Goal: Task Accomplishment & Management: Complete application form

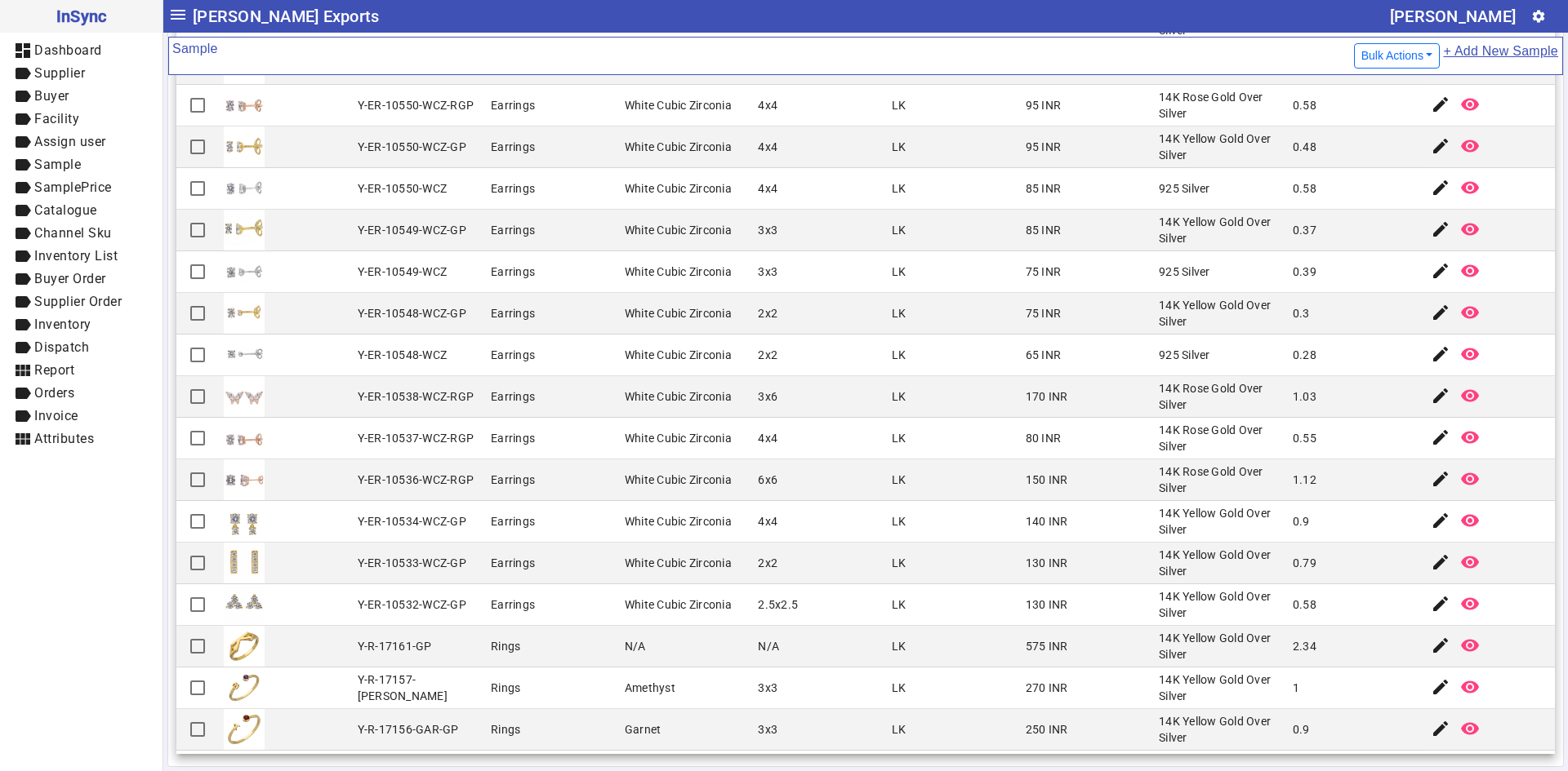
scroll to position [3482, 0]
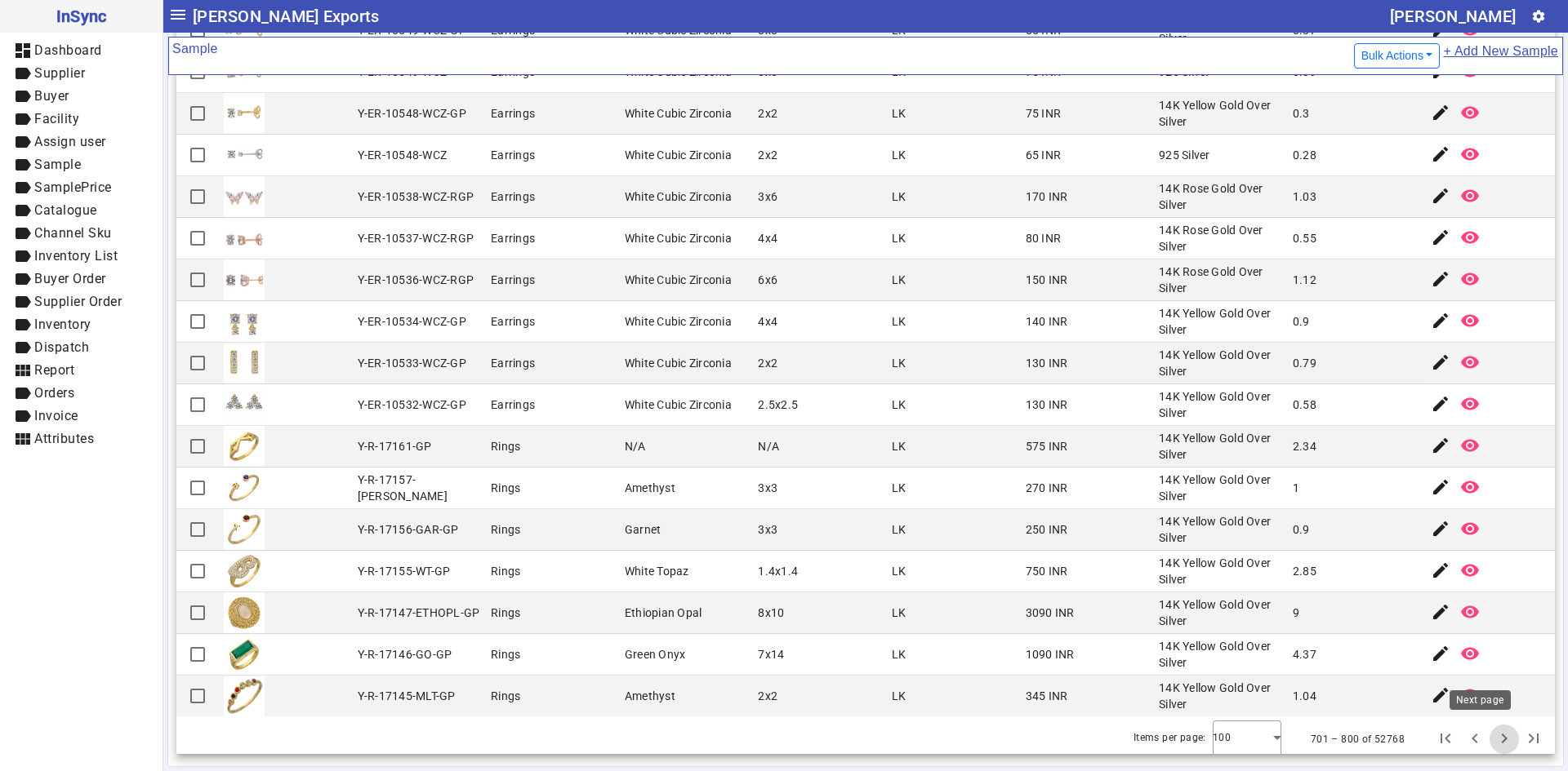
click at [1485, 733] on span "Next page" at bounding box center [1504, 740] width 39 height 39
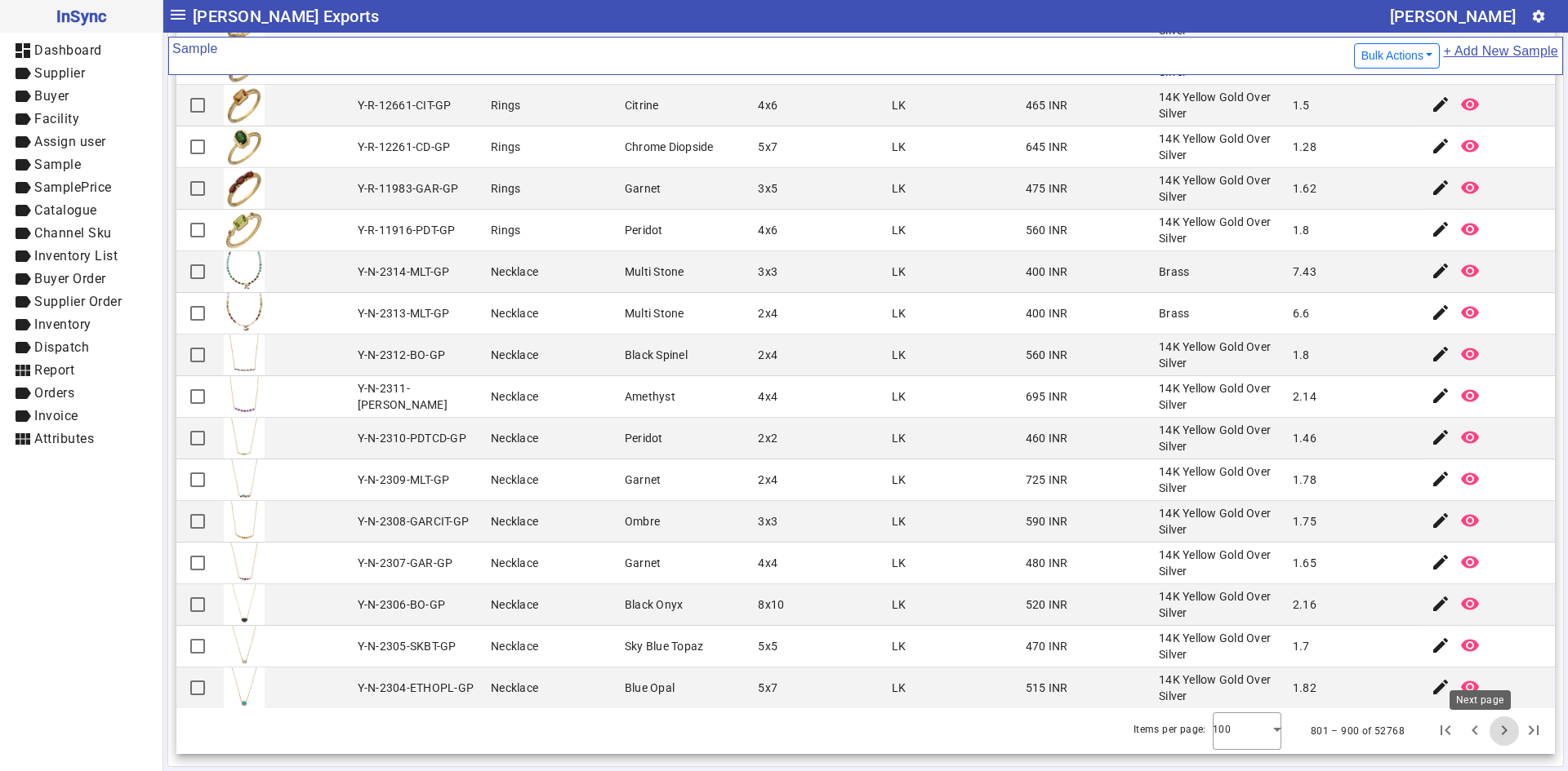
click at [1485, 732] on span "Next page" at bounding box center [1504, 732] width 39 height 39
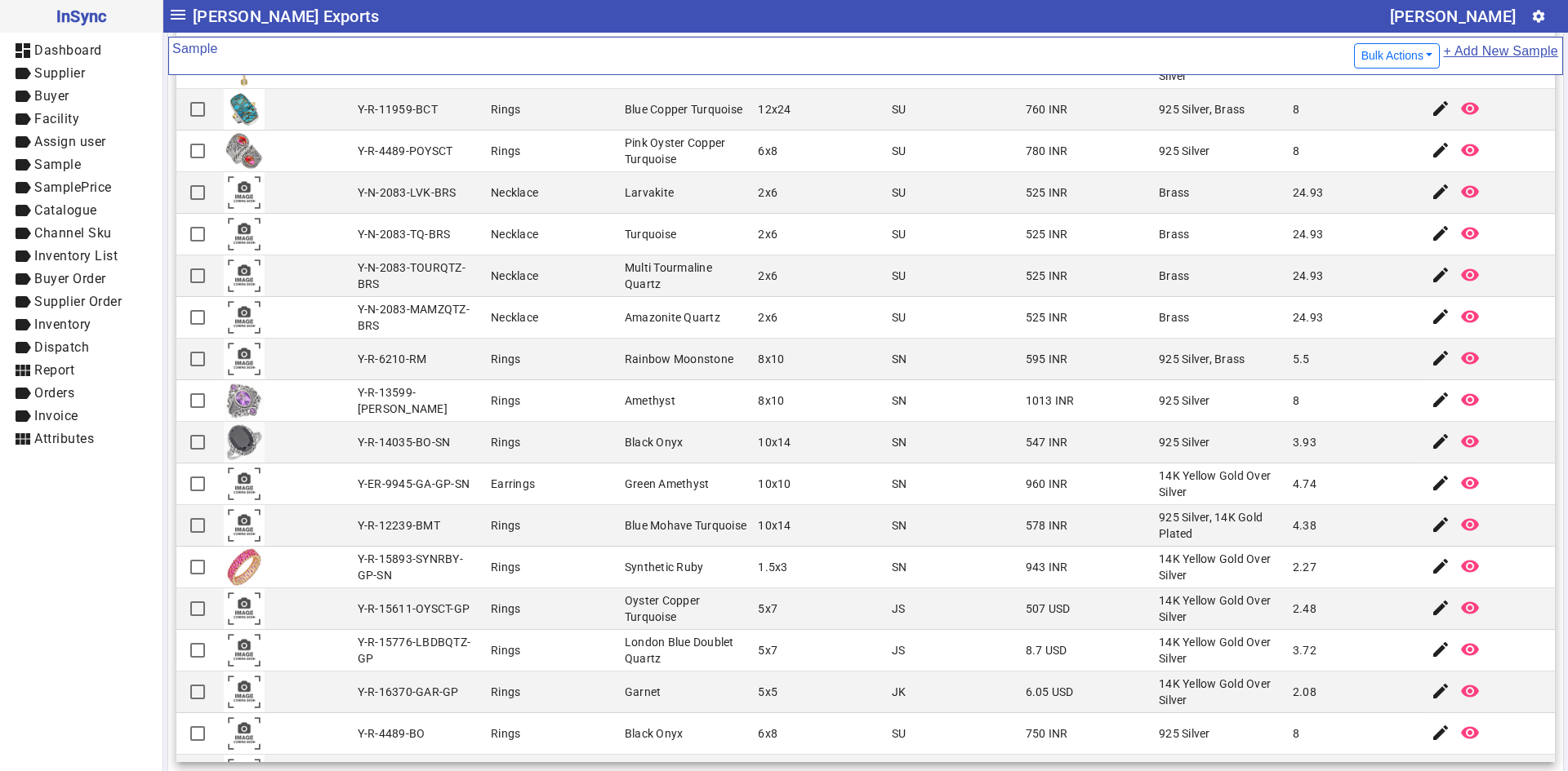
scroll to position [2939, 0]
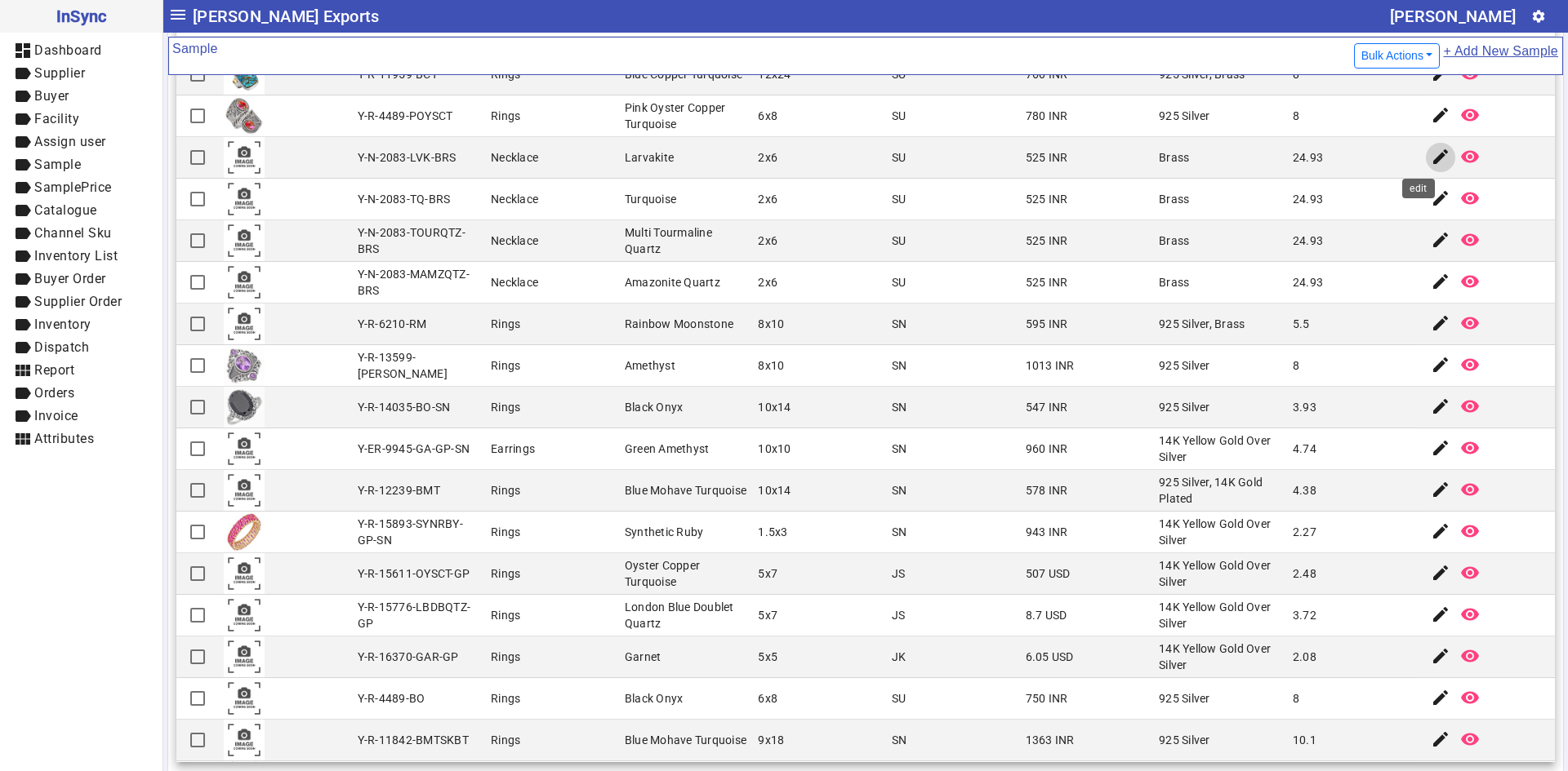
click at [1421, 168] on span "button" at bounding box center [1440, 158] width 39 height 39
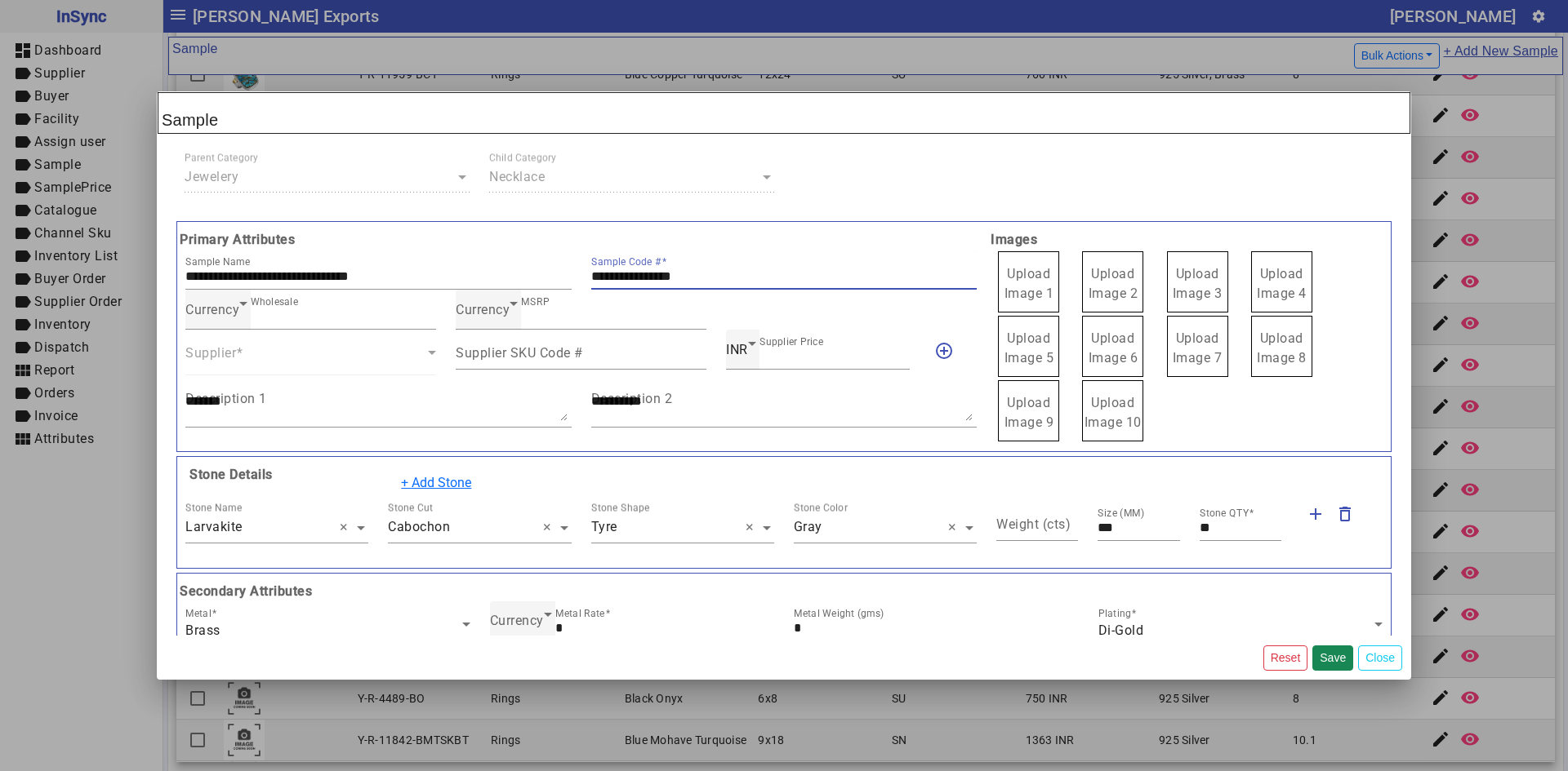
drag, startPoint x: 732, startPoint y: 279, endPoint x: 587, endPoint y: 279, distance: 145.0
click at [592, 279] on input "**********" at bounding box center [785, 277] width 387 height 14
click at [1041, 276] on span "Upload Image 1" at bounding box center [1029, 283] width 50 height 35
click at [0, 0] on input "Upload Image 1" at bounding box center [0, 0] width 0 height 0
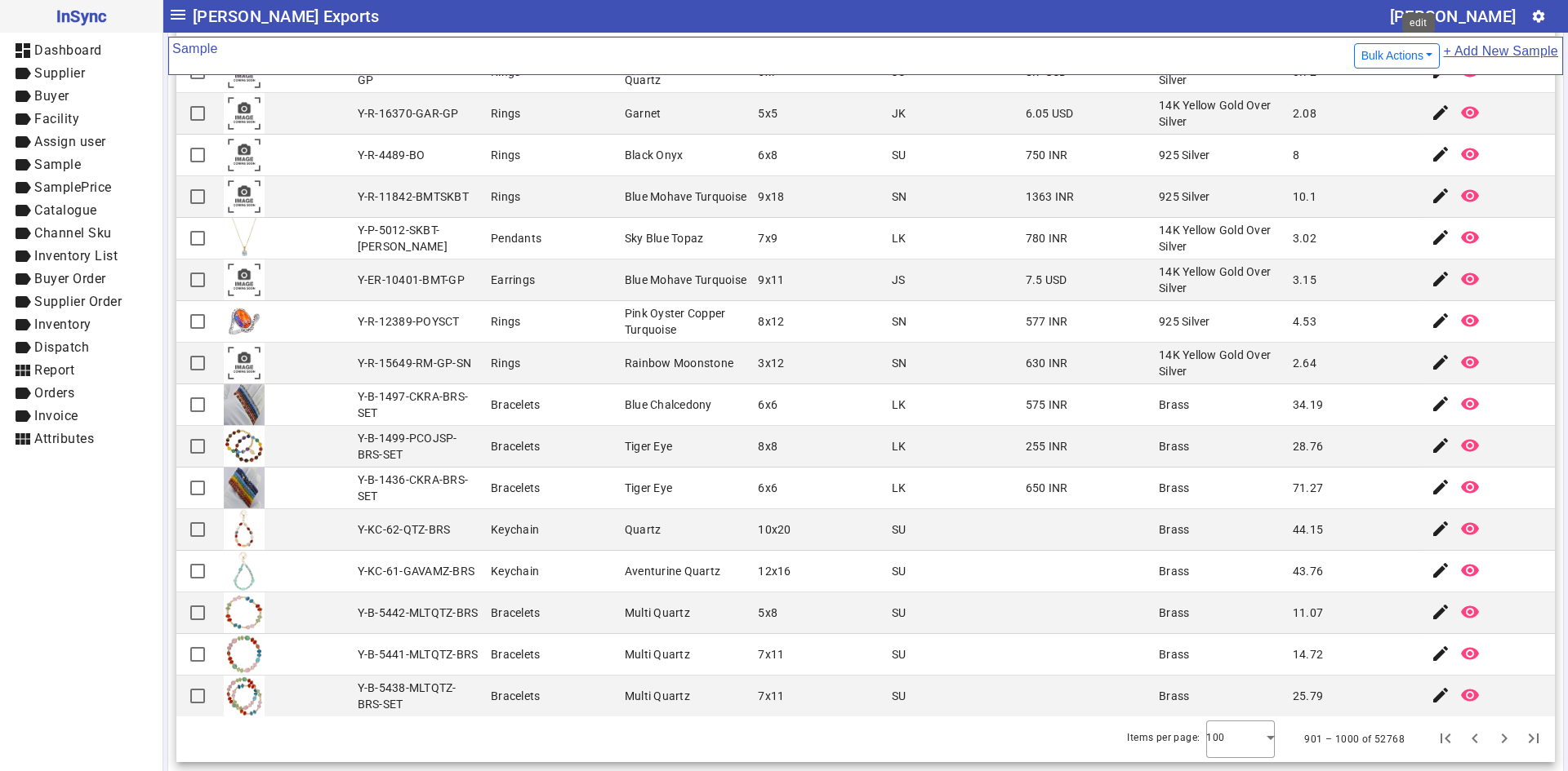
scroll to position [172, 0]
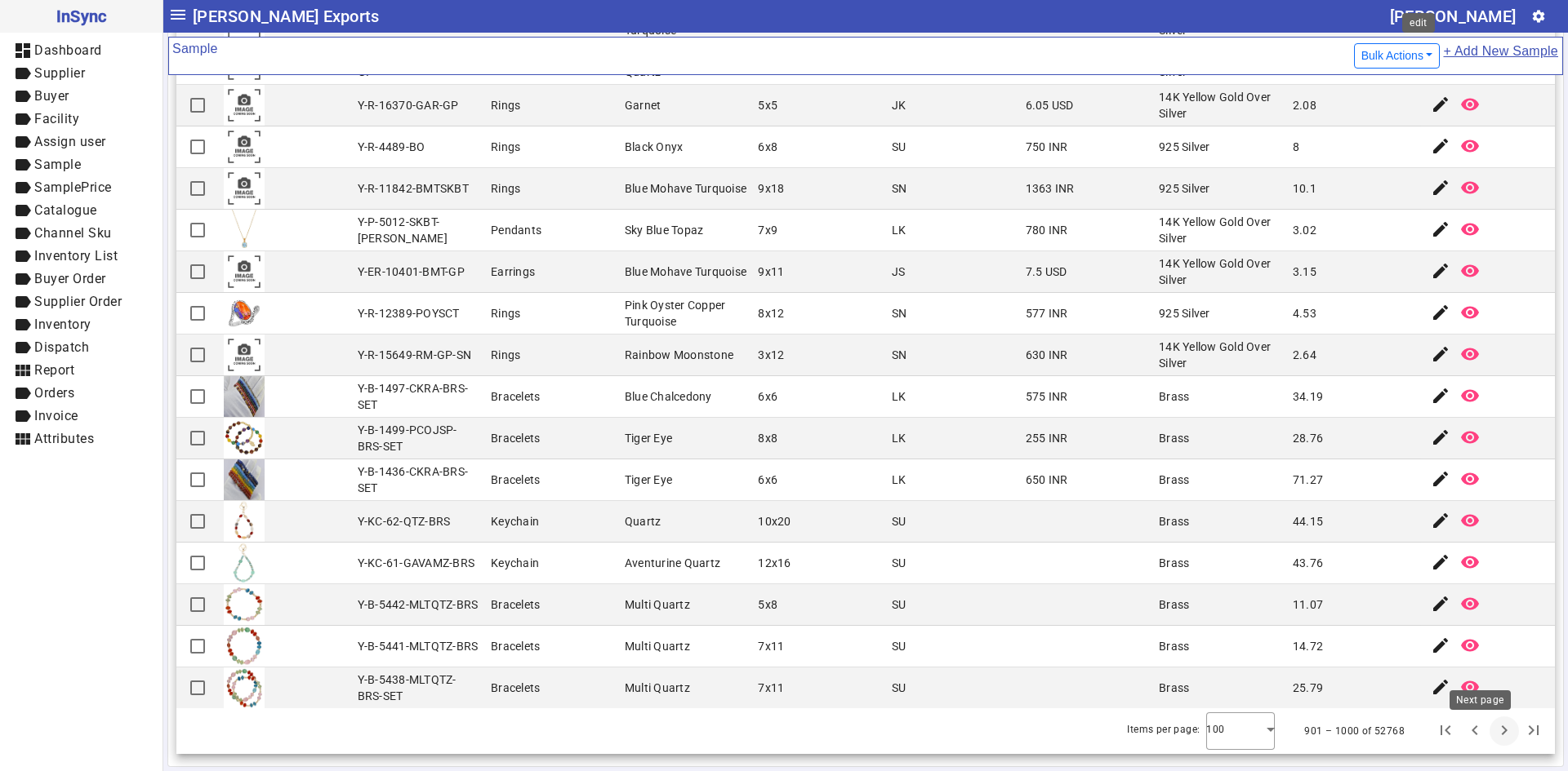
click at [1485, 742] on span "Next page" at bounding box center [1504, 732] width 39 height 39
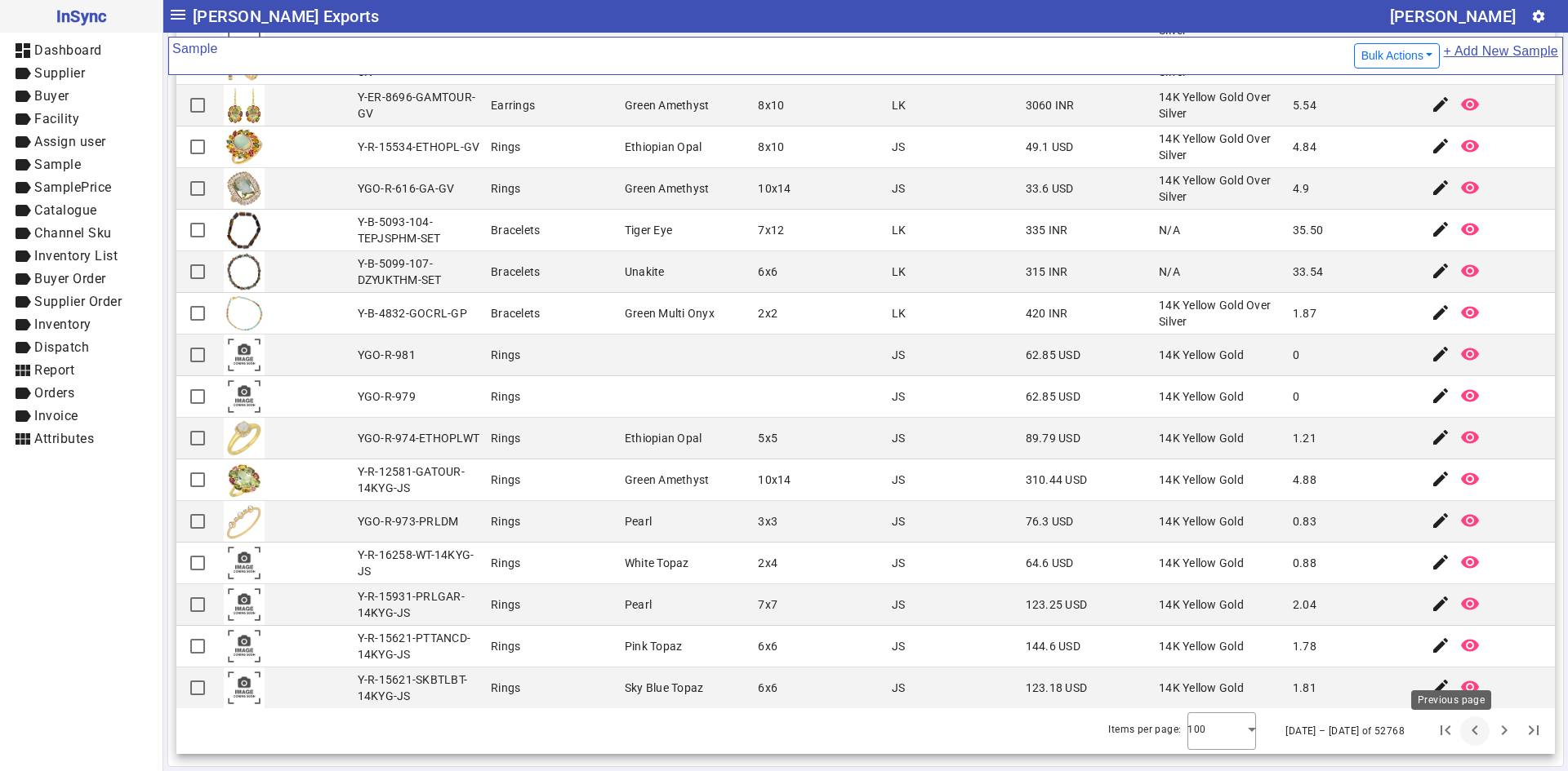
click at [1455, 733] on span "Previous page" at bounding box center [1475, 732] width 39 height 39
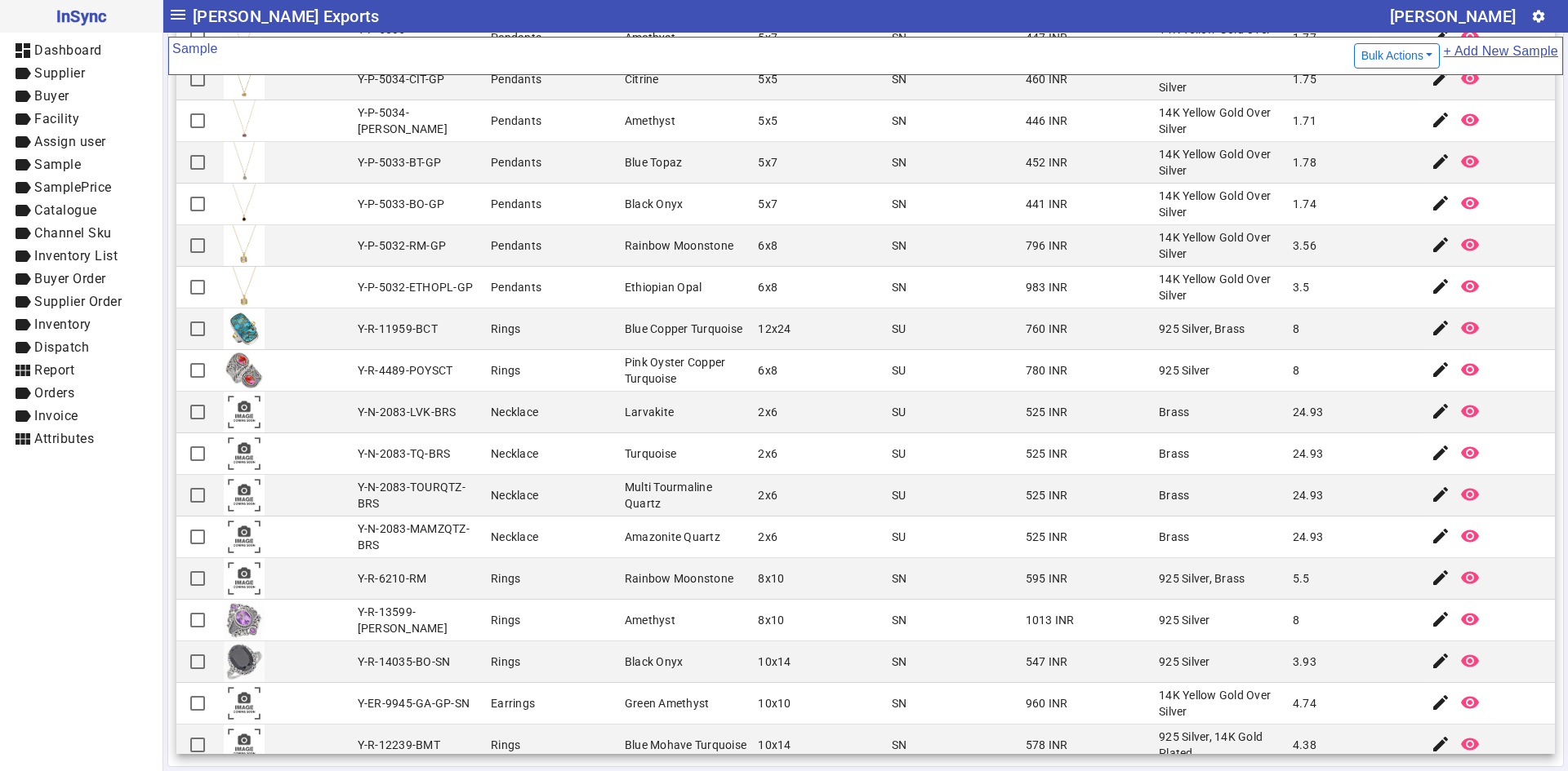
scroll to position [2776, 0]
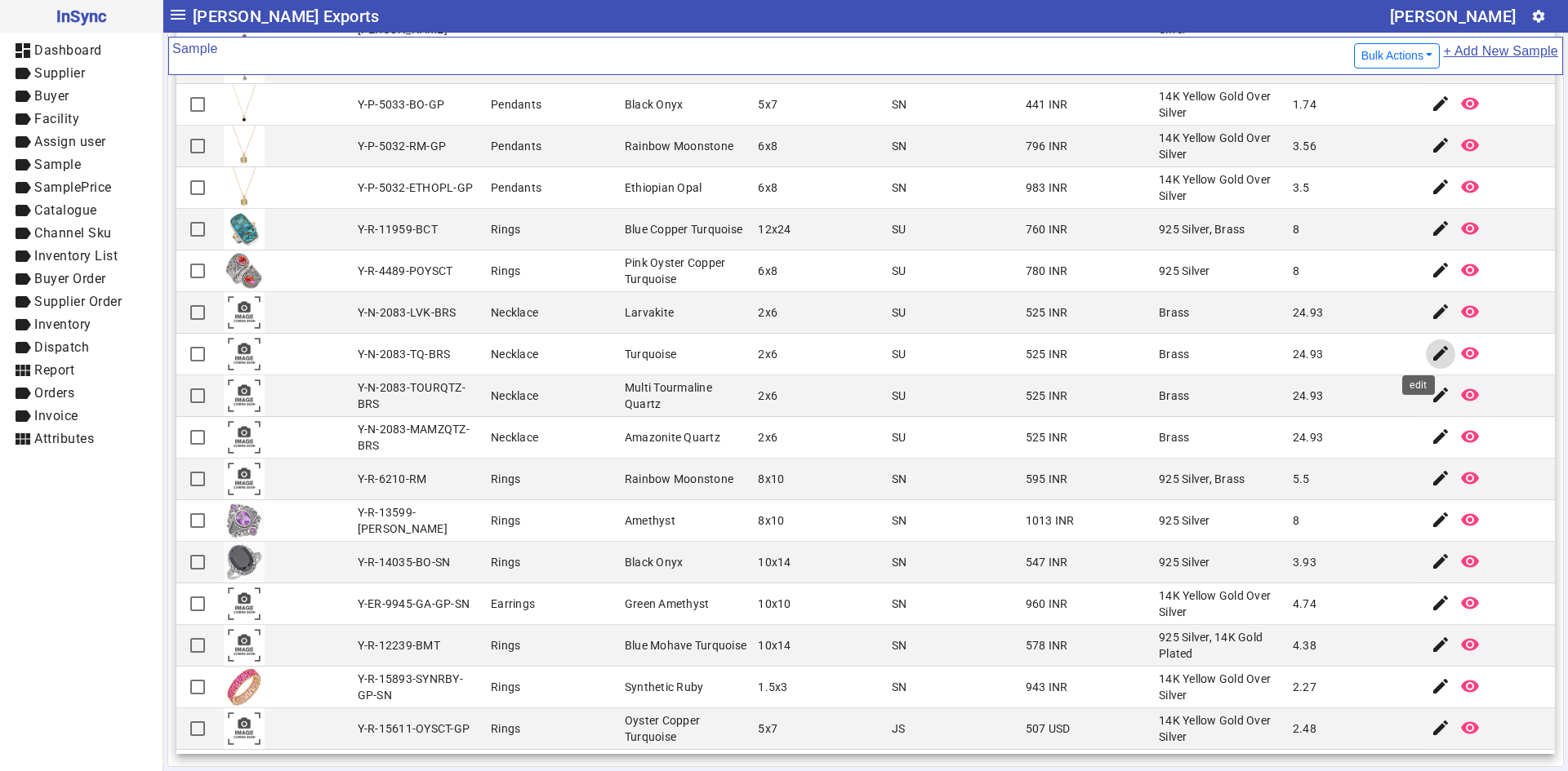
click at [1431, 356] on mat-icon "edit" at bounding box center [1440, 353] width 20 height 20
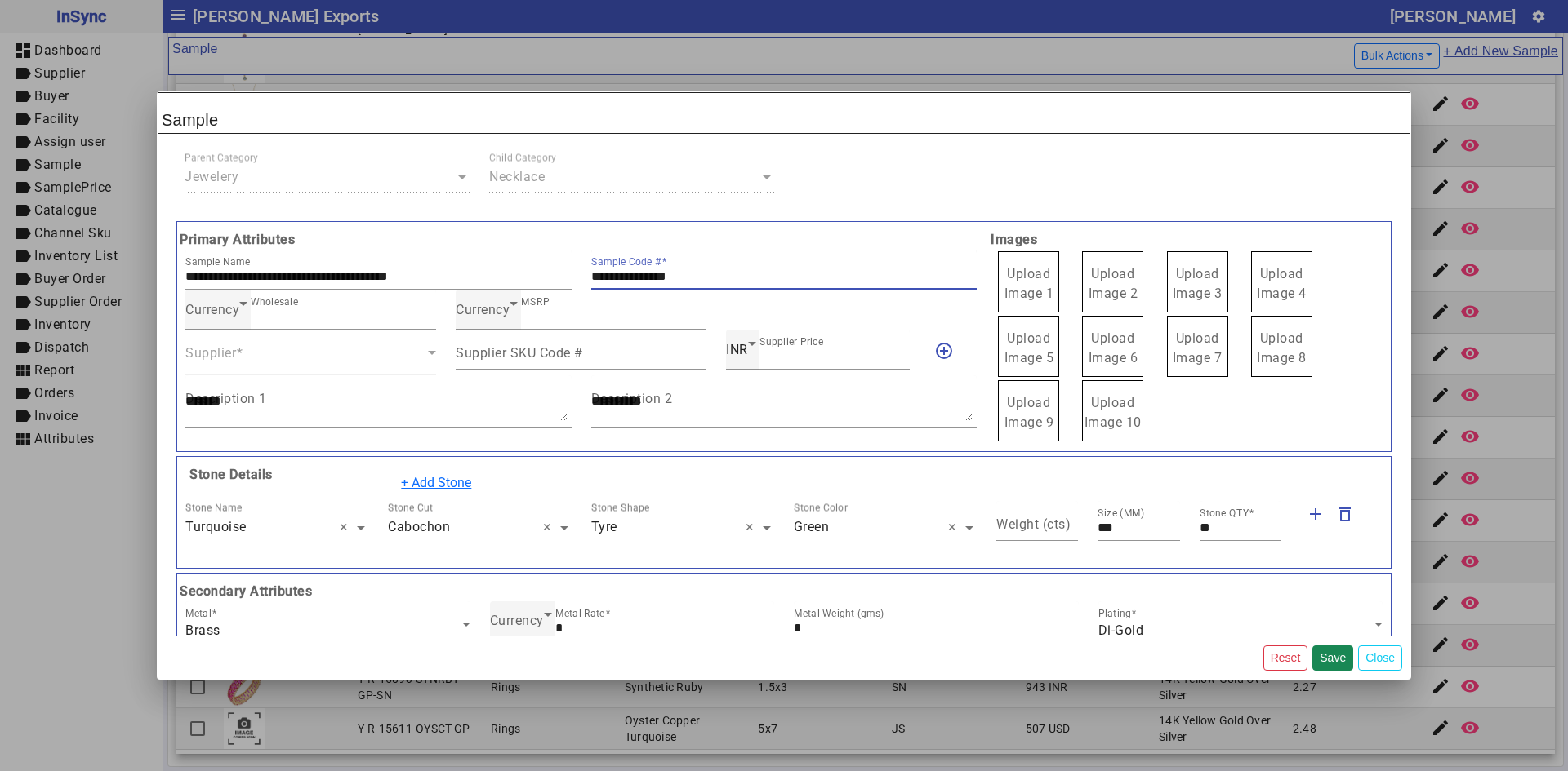
drag, startPoint x: 708, startPoint y: 270, endPoint x: 572, endPoint y: 270, distance: 136.0
click at [572, 270] on div "**********" at bounding box center [581, 270] width 810 height 40
click at [1036, 293] on span "Upload Image 1" at bounding box center [1029, 283] width 50 height 35
click at [1035, 292] on span "Upload Image 1" at bounding box center [1029, 283] width 50 height 35
click at [0, 0] on input "Upload Image 1" at bounding box center [0, 0] width 0 height 0
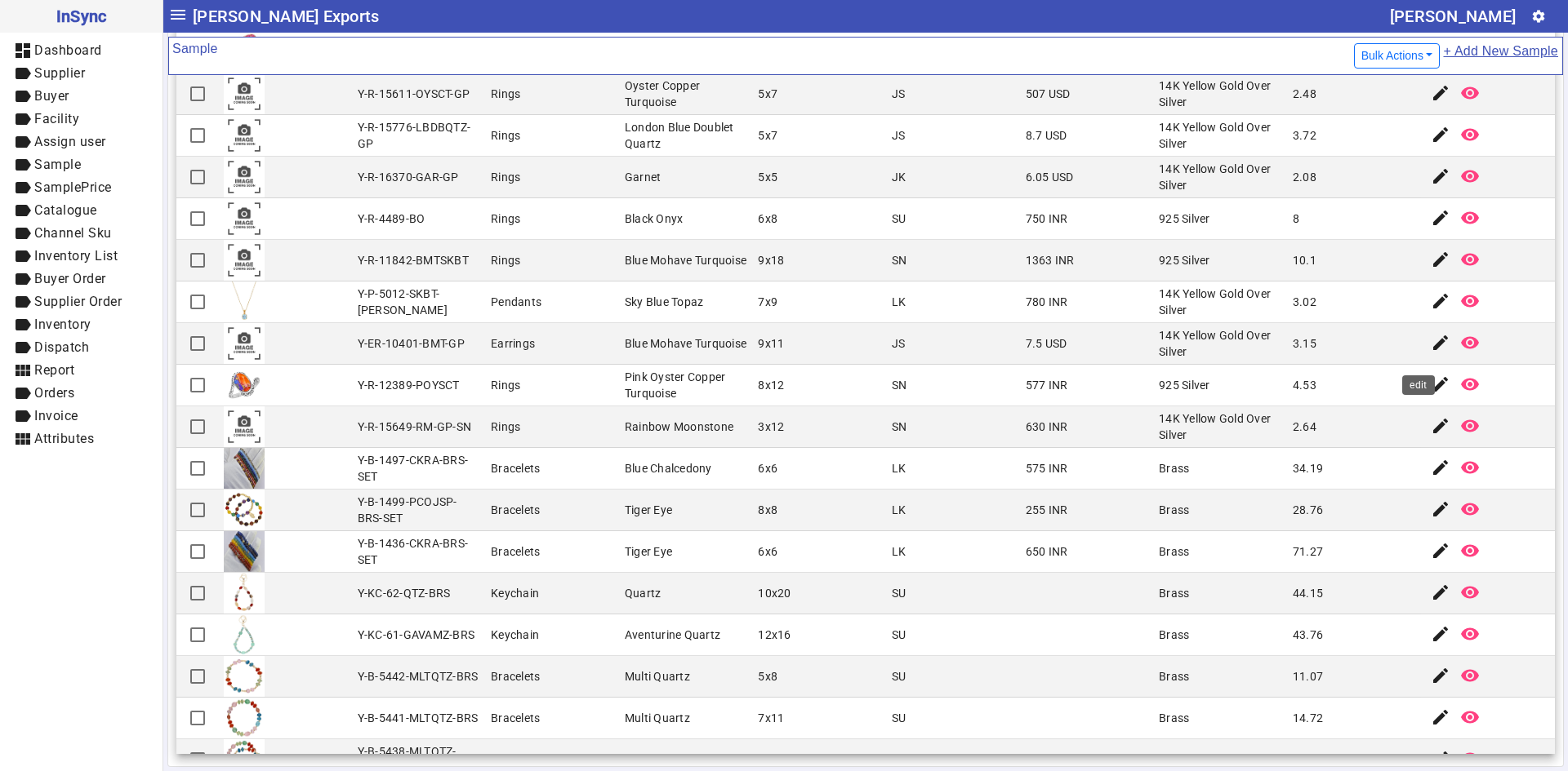
scroll to position [3482, 0]
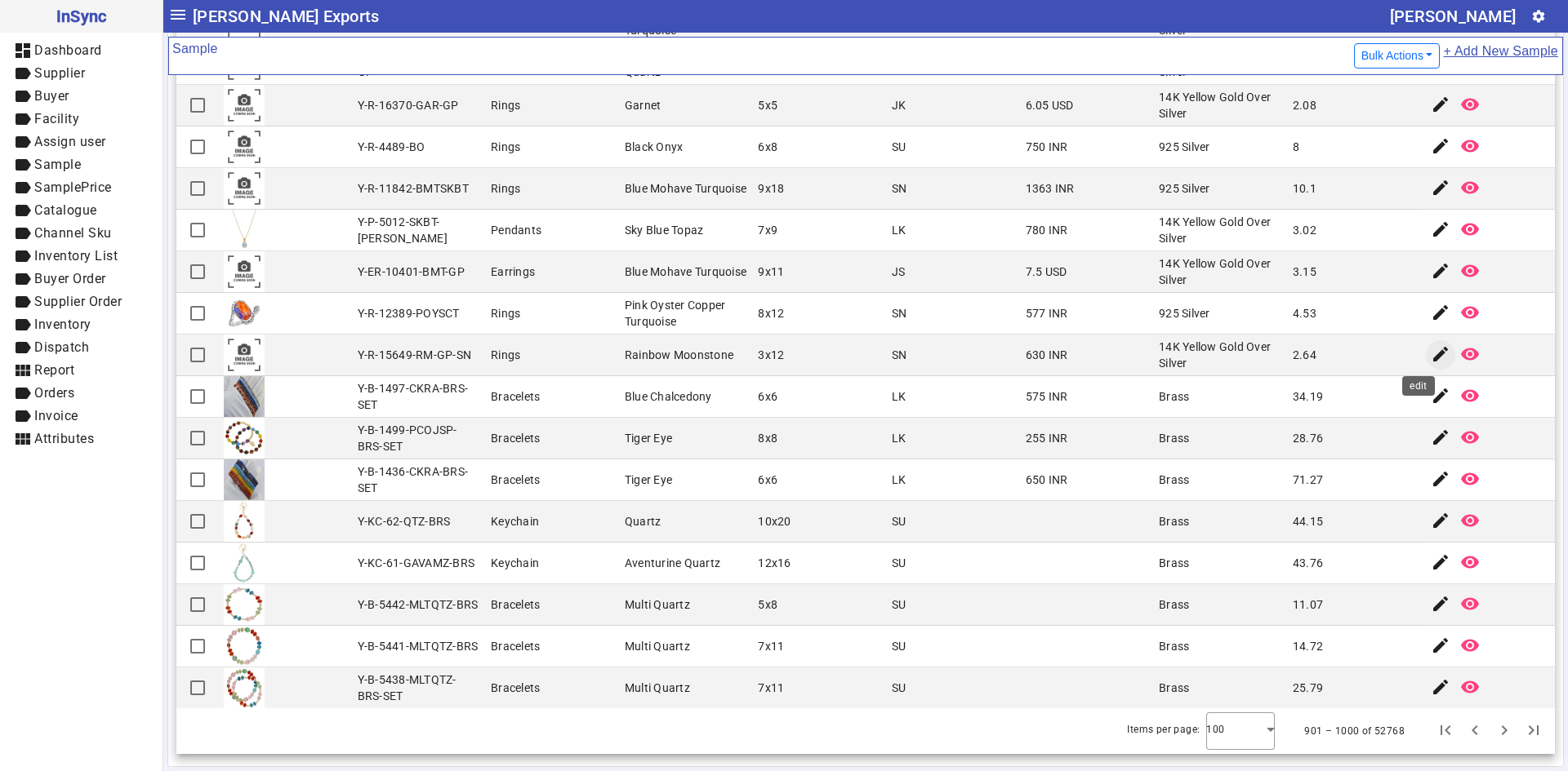
click at [1431, 352] on mat-icon "edit" at bounding box center [1440, 354] width 20 height 20
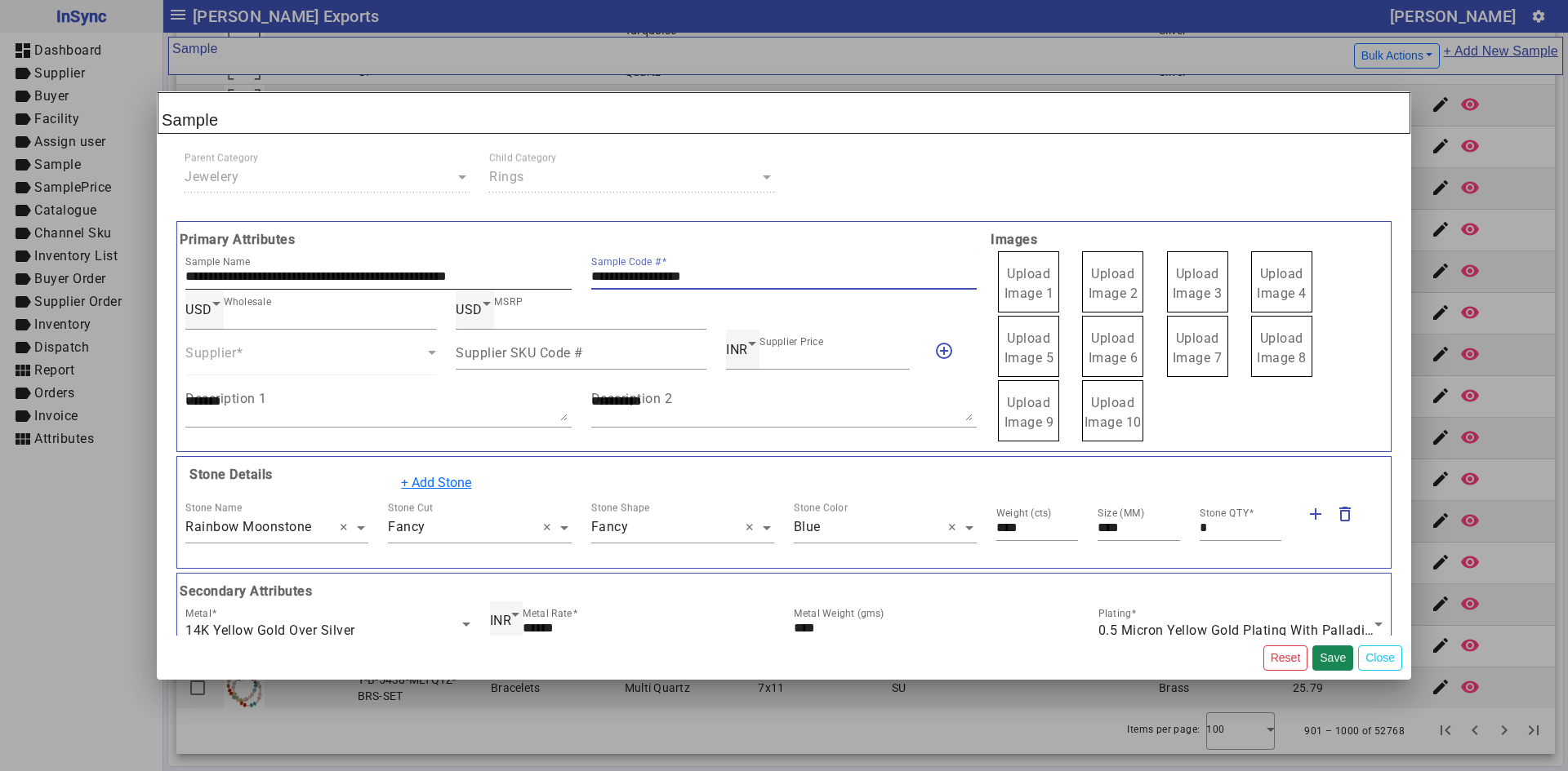
drag, startPoint x: 743, startPoint y: 275, endPoint x: 545, endPoint y: 277, distance: 198.0
click at [545, 277] on div "**********" at bounding box center [581, 270] width 810 height 40
click at [1028, 277] on span "Upload Image 1" at bounding box center [1029, 283] width 50 height 35
click at [0, 0] on input "Upload Image 1" at bounding box center [0, 0] width 0 height 0
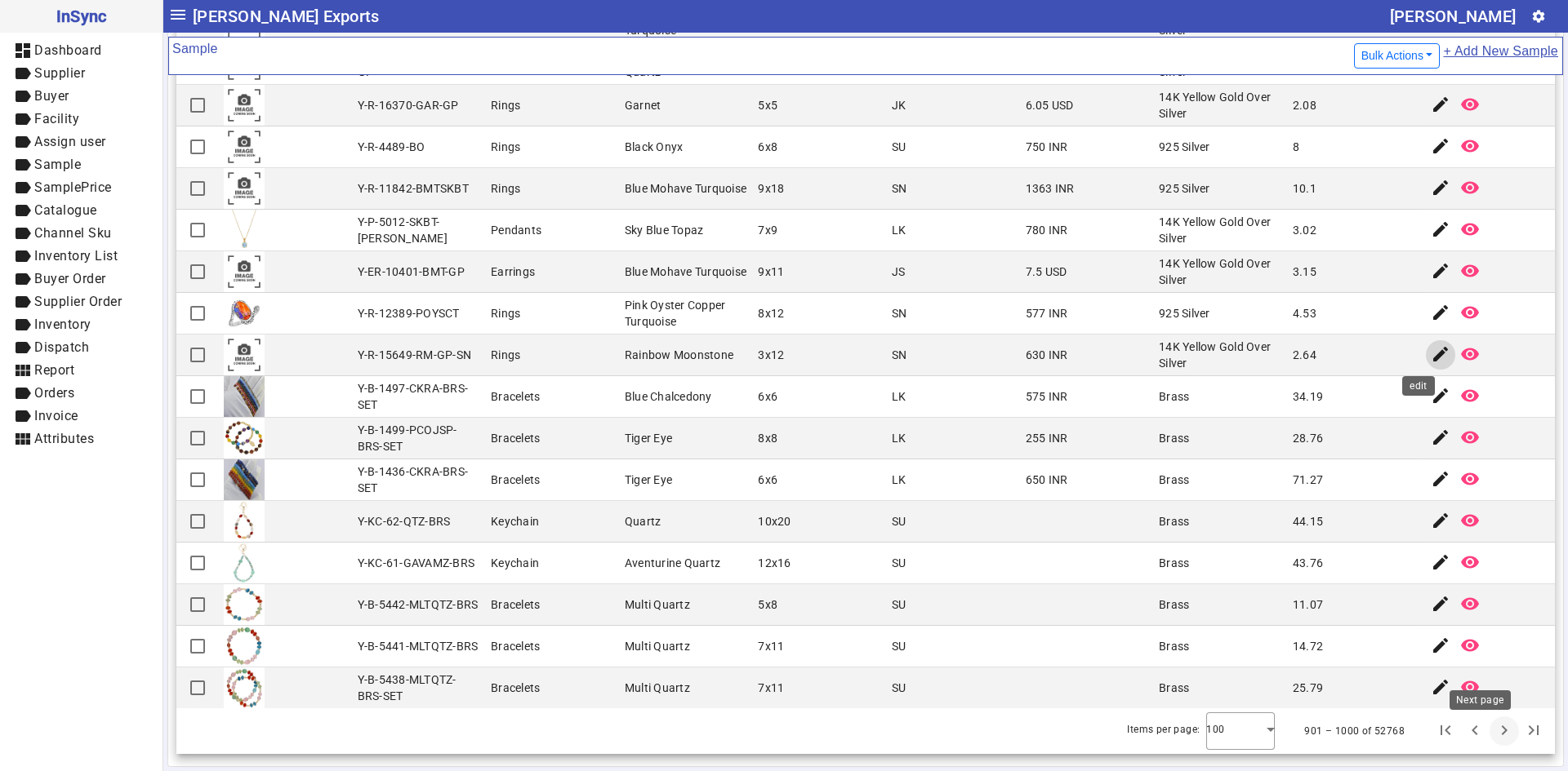
click at [1485, 738] on span "Next page" at bounding box center [1504, 732] width 39 height 39
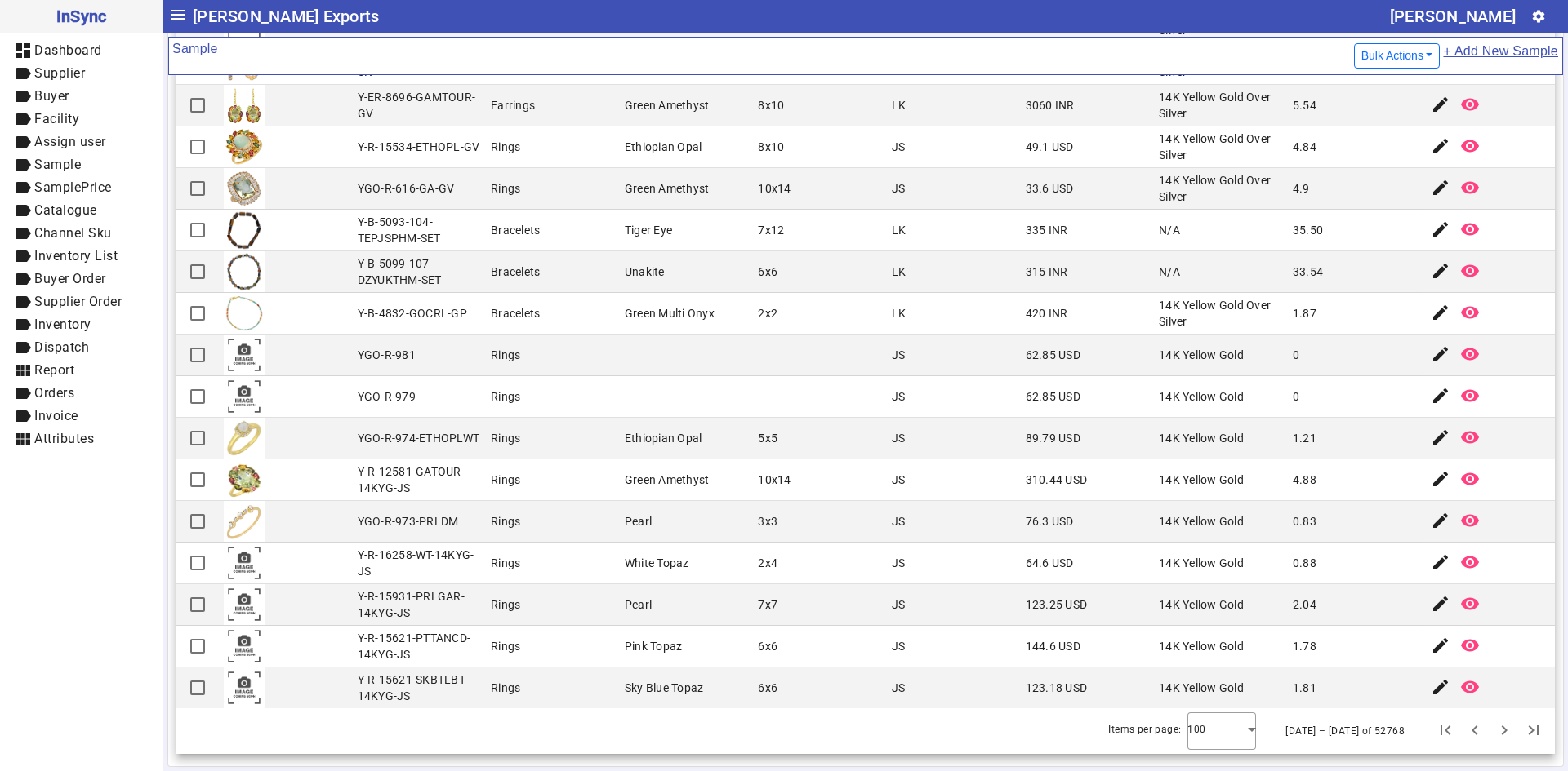
click at [1490, 717] on button "Next page" at bounding box center [1504, 732] width 29 height 29
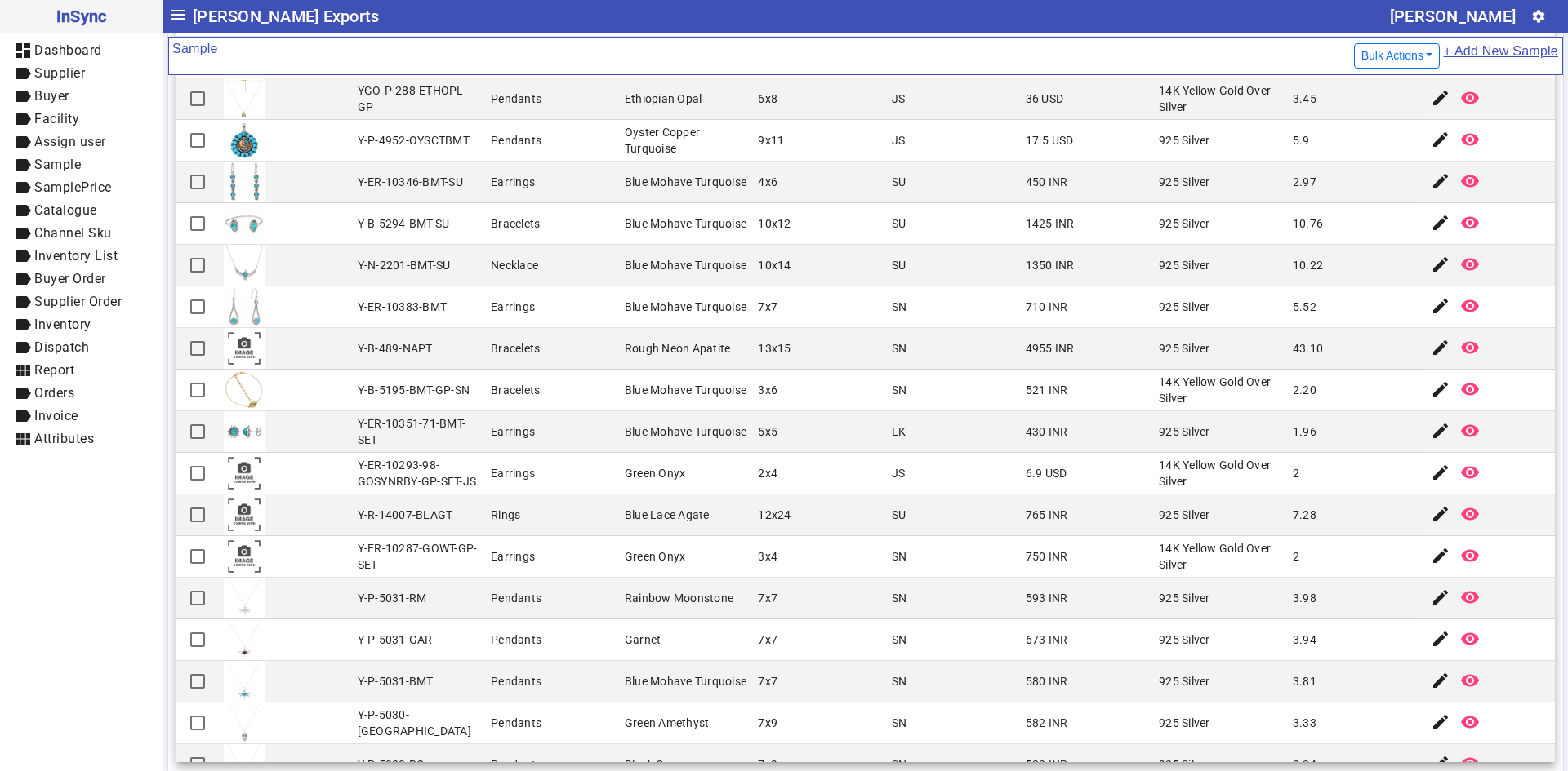
scroll to position [172, 0]
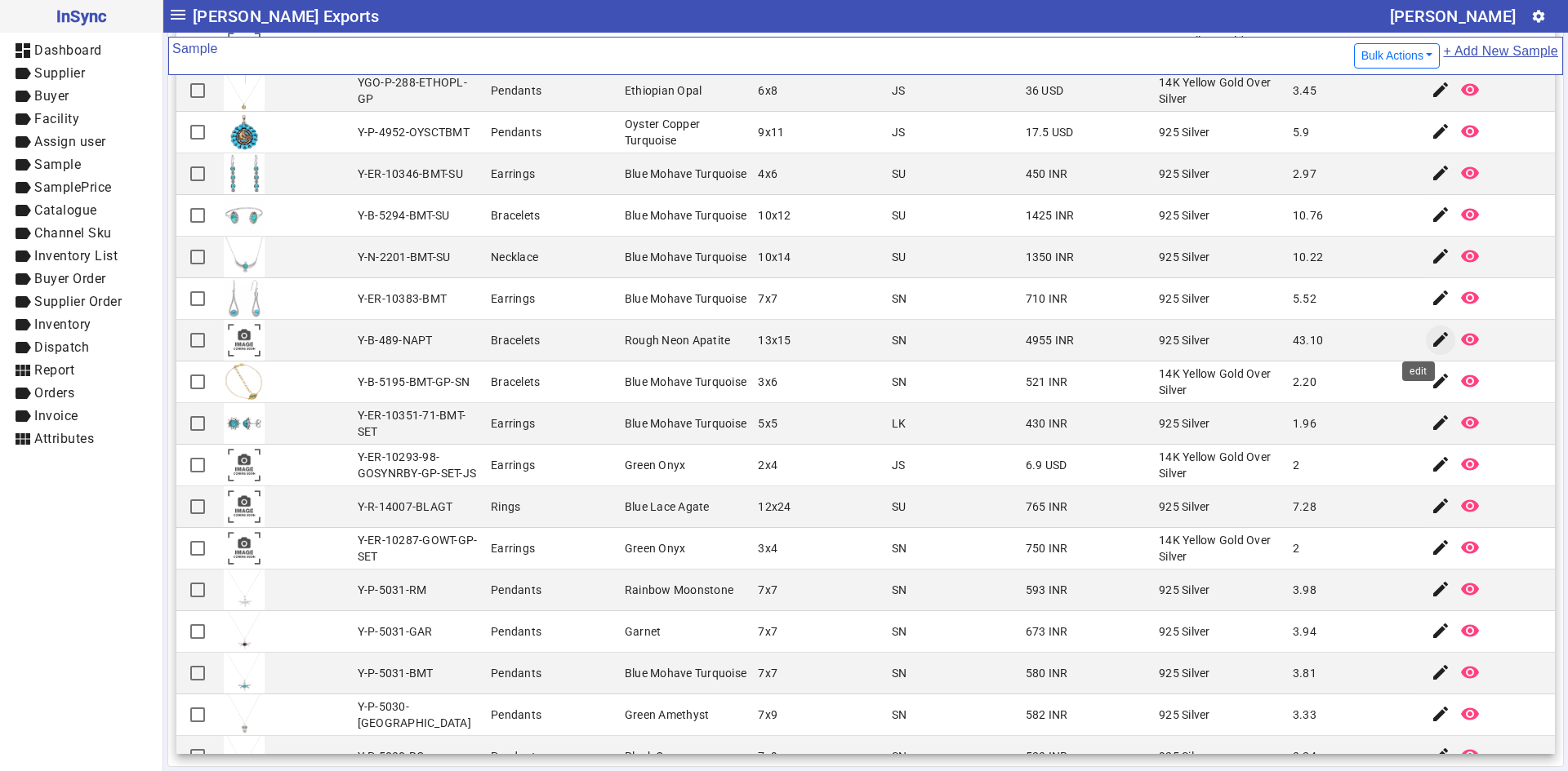
click at [1431, 341] on mat-icon "edit" at bounding box center [1440, 339] width 20 height 20
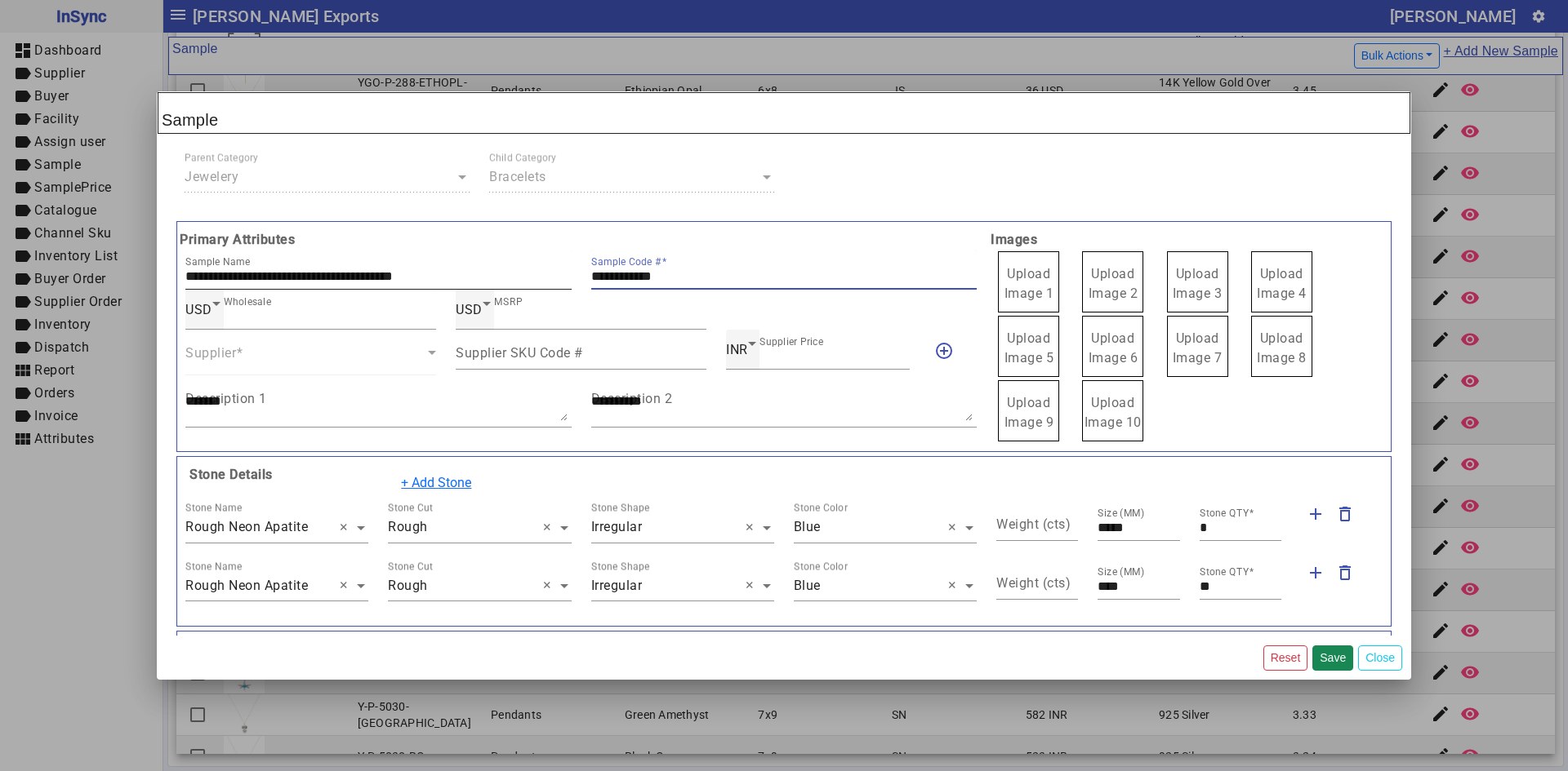
drag, startPoint x: 694, startPoint y: 272, endPoint x: 535, endPoint y: 273, distance: 159.0
click at [535, 273] on div "**********" at bounding box center [581, 270] width 810 height 40
click at [1025, 279] on span "Upload Image 1" at bounding box center [1029, 283] width 50 height 35
click at [0, 0] on input "Upload Image 1" at bounding box center [0, 0] width 0 height 0
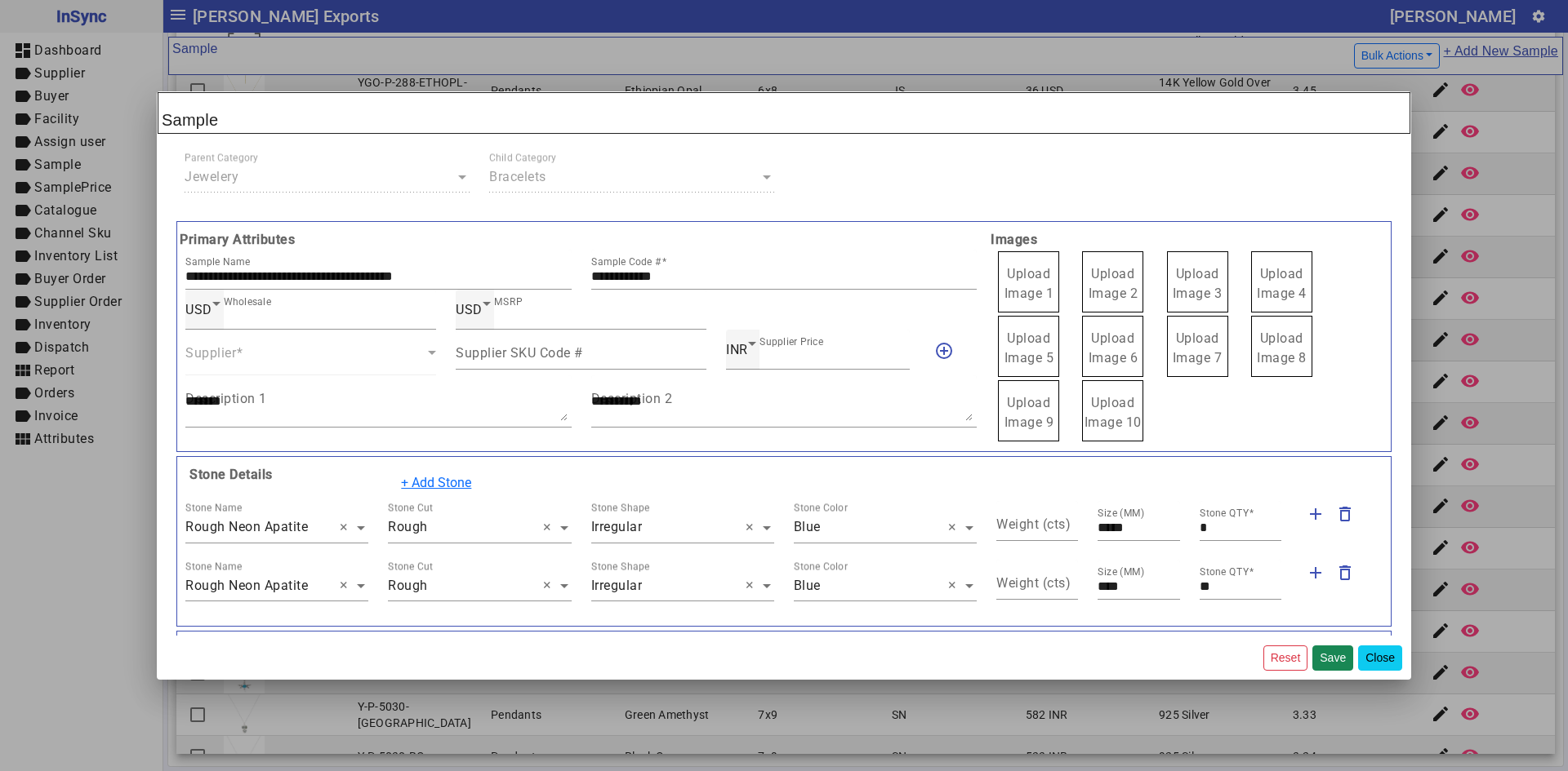
click at [1393, 667] on button "Close" at bounding box center [1380, 658] width 44 height 26
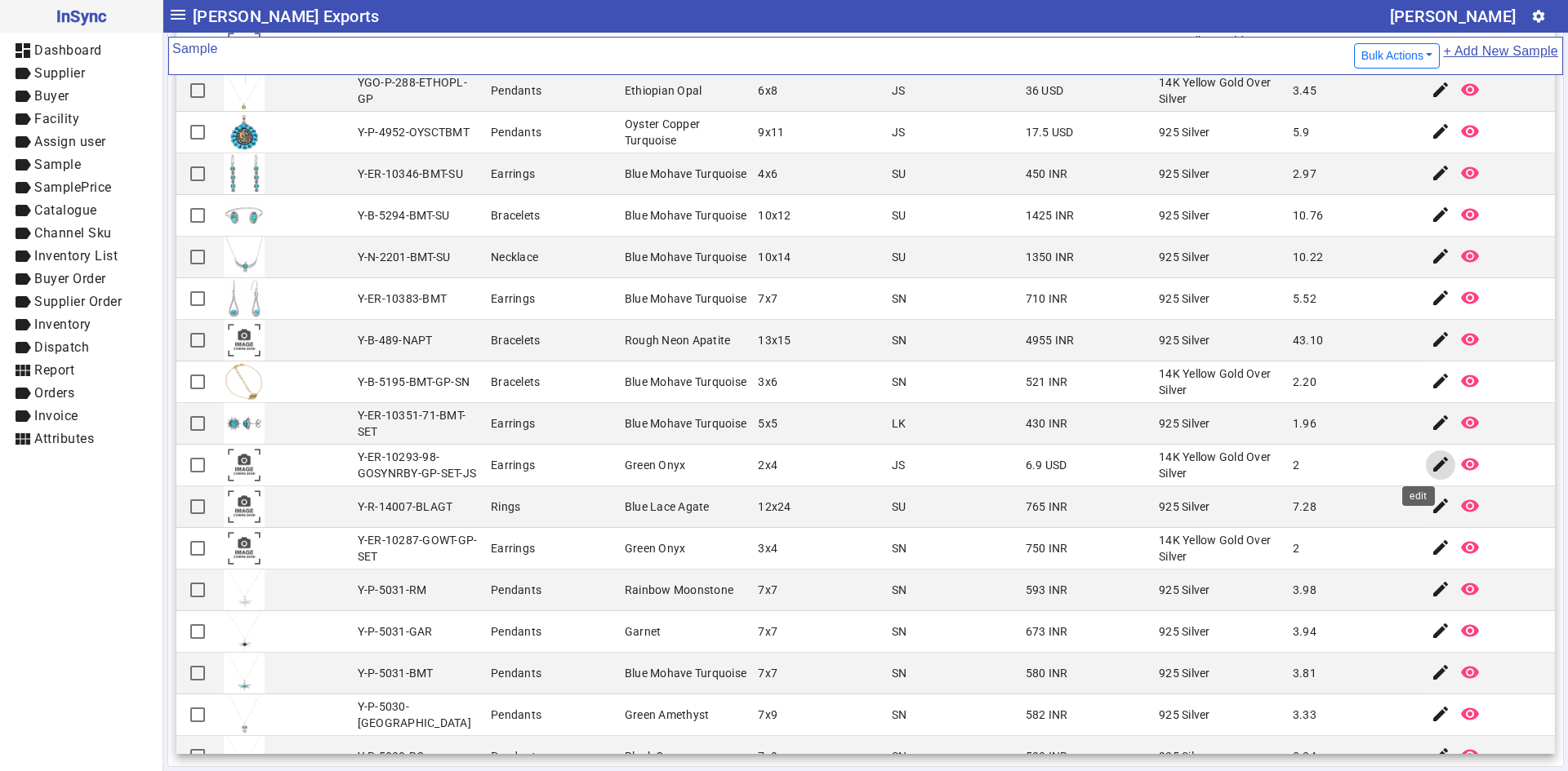
click at [1431, 461] on mat-icon "edit" at bounding box center [1440, 465] width 20 height 20
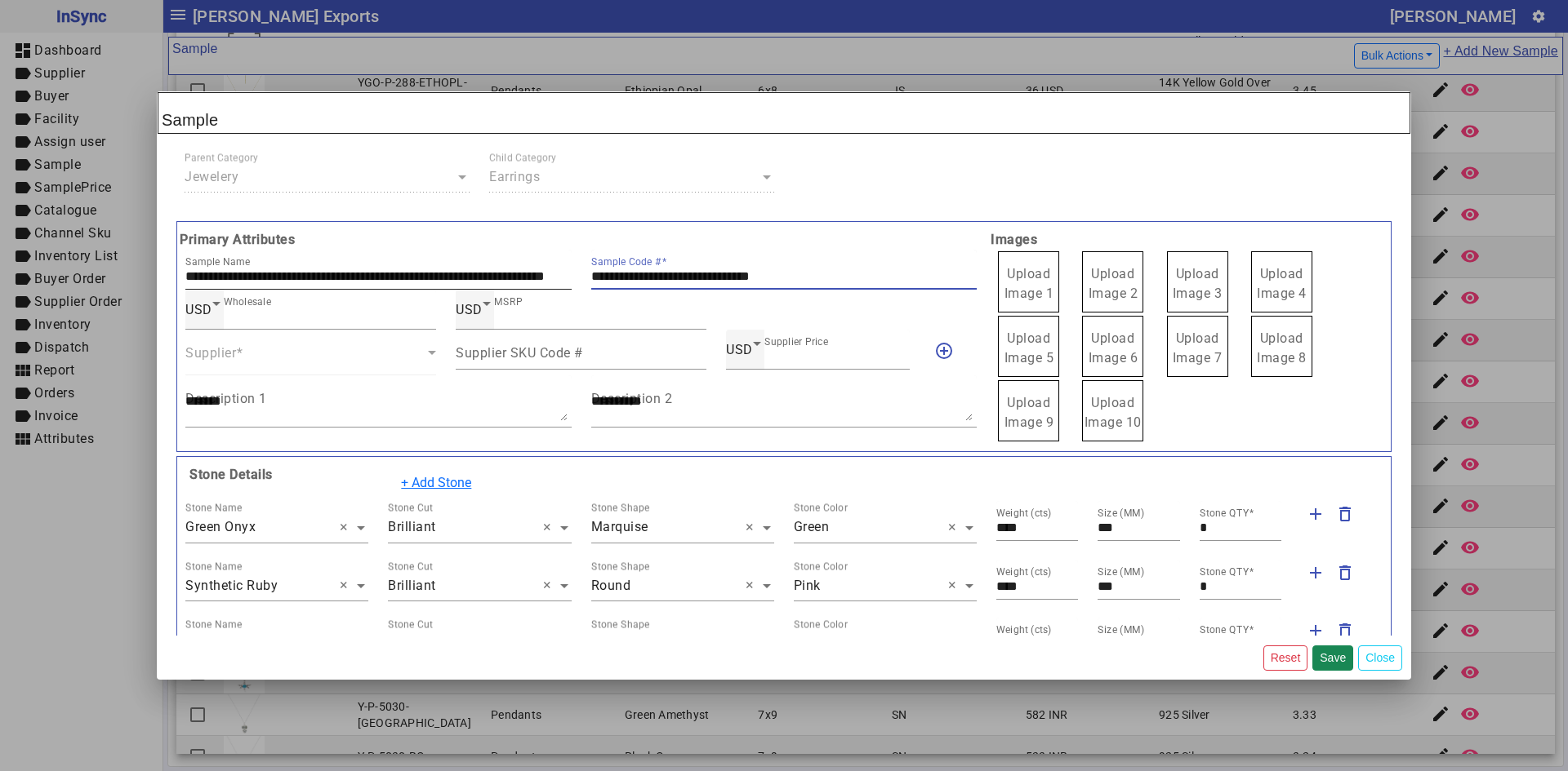
drag, startPoint x: 663, startPoint y: 275, endPoint x: 527, endPoint y: 275, distance: 136.0
click at [527, 275] on div "**********" at bounding box center [581, 270] width 810 height 40
click at [1023, 282] on span "Upload Image 1" at bounding box center [1029, 283] width 50 height 35
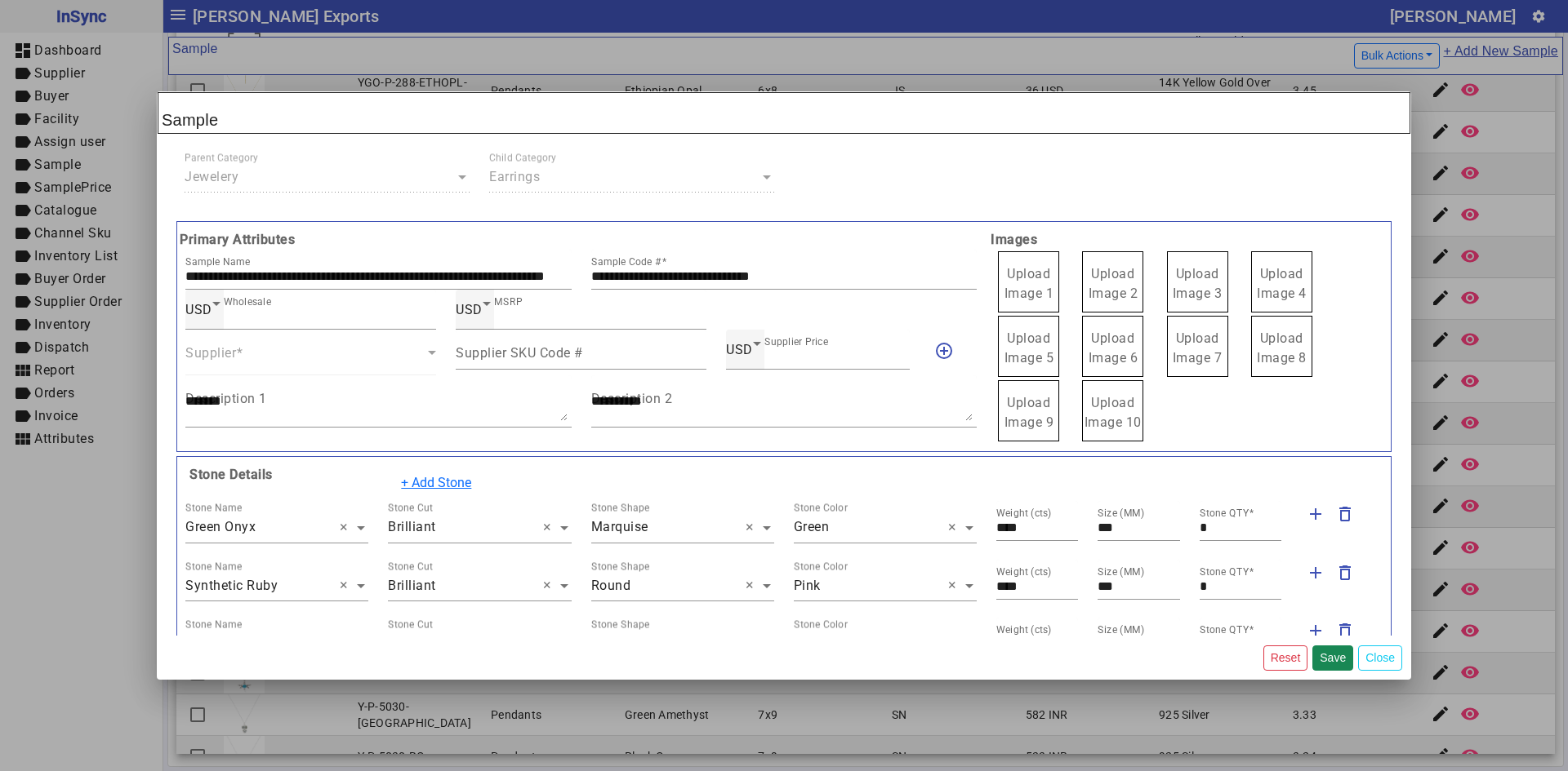
click at [0, 0] on input "Upload Image 1" at bounding box center [0, 0] width 0 height 0
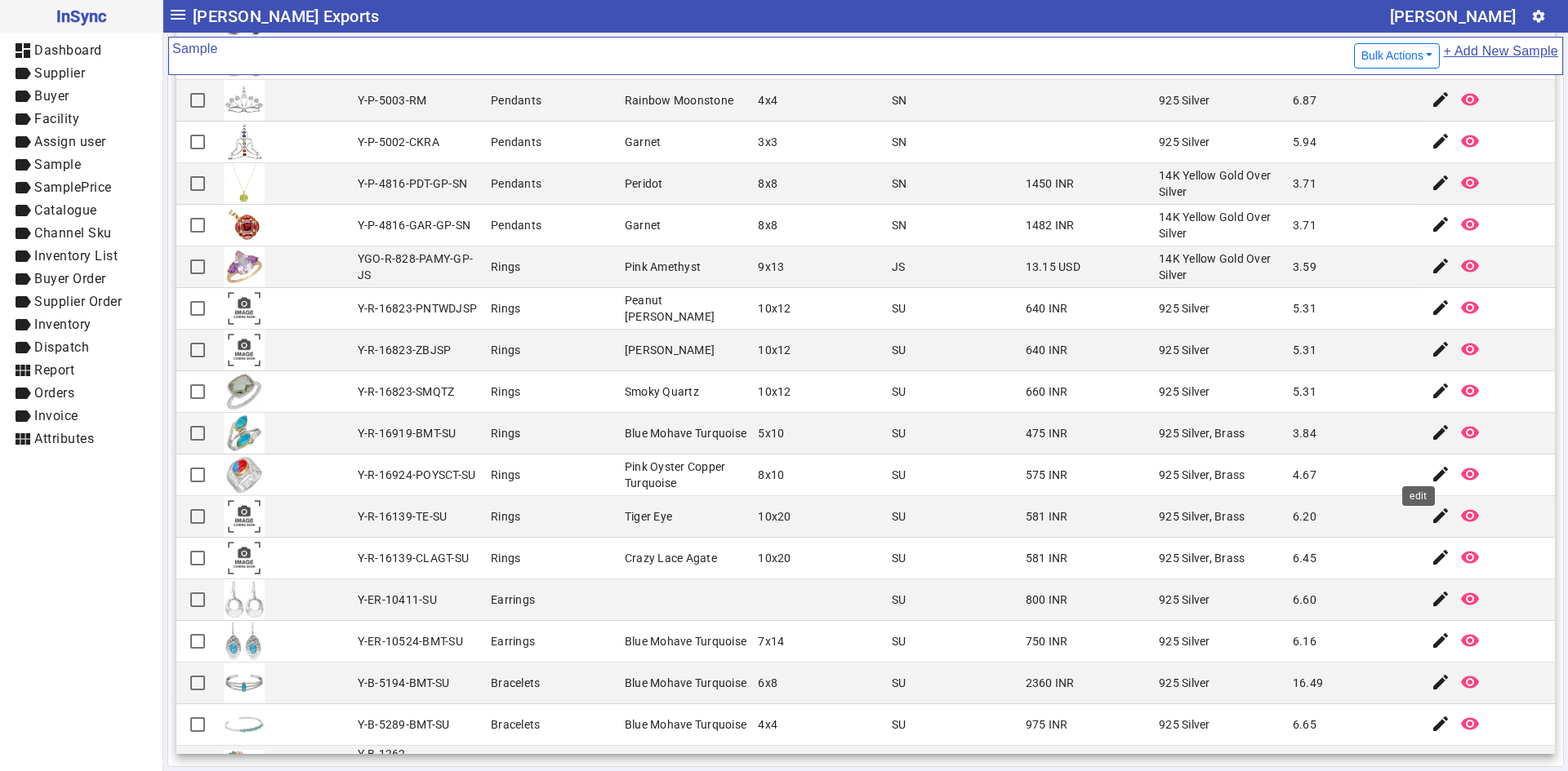
scroll to position [1877, 0]
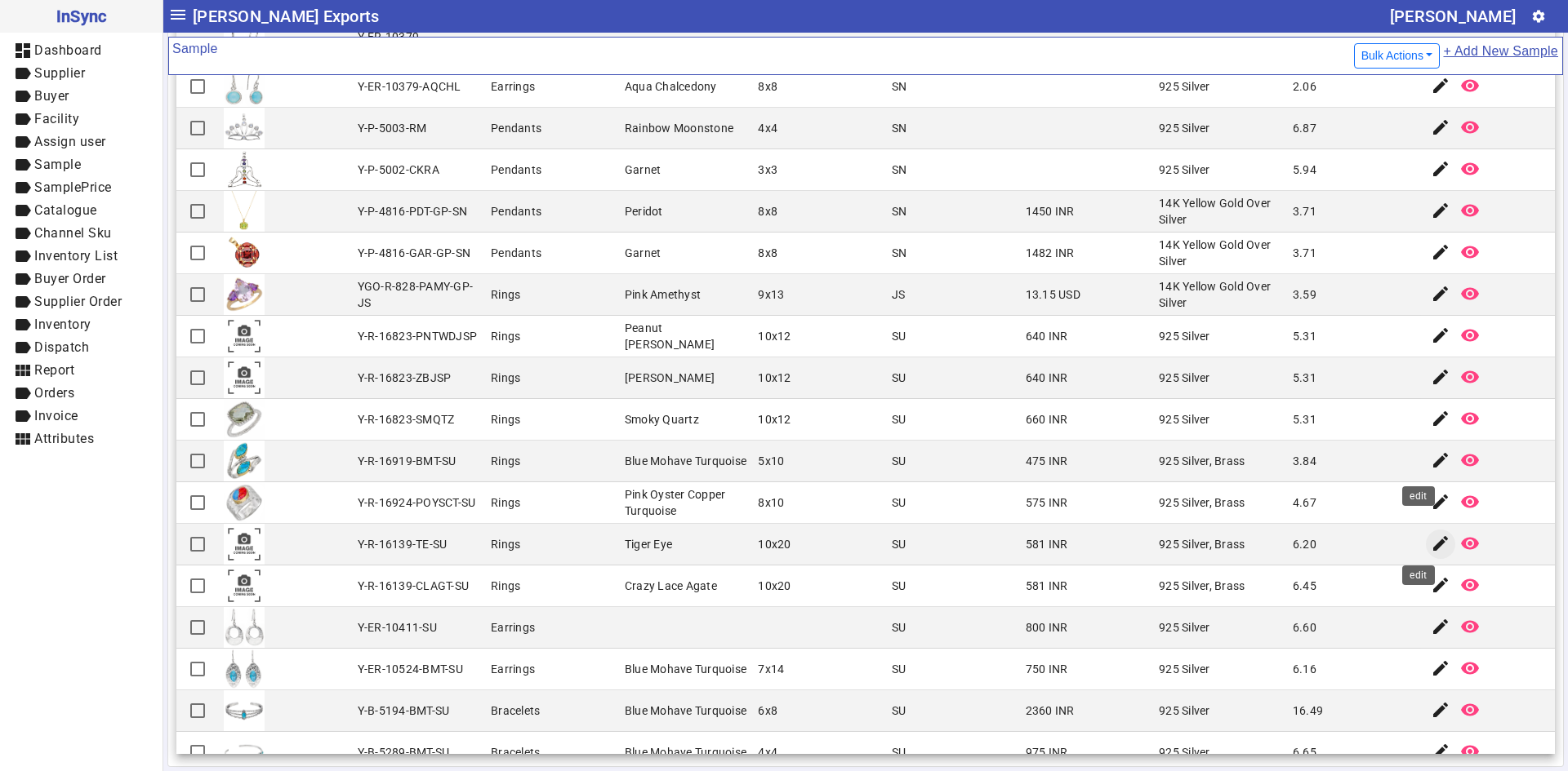
click at [1421, 557] on span "button" at bounding box center [1440, 544] width 39 height 39
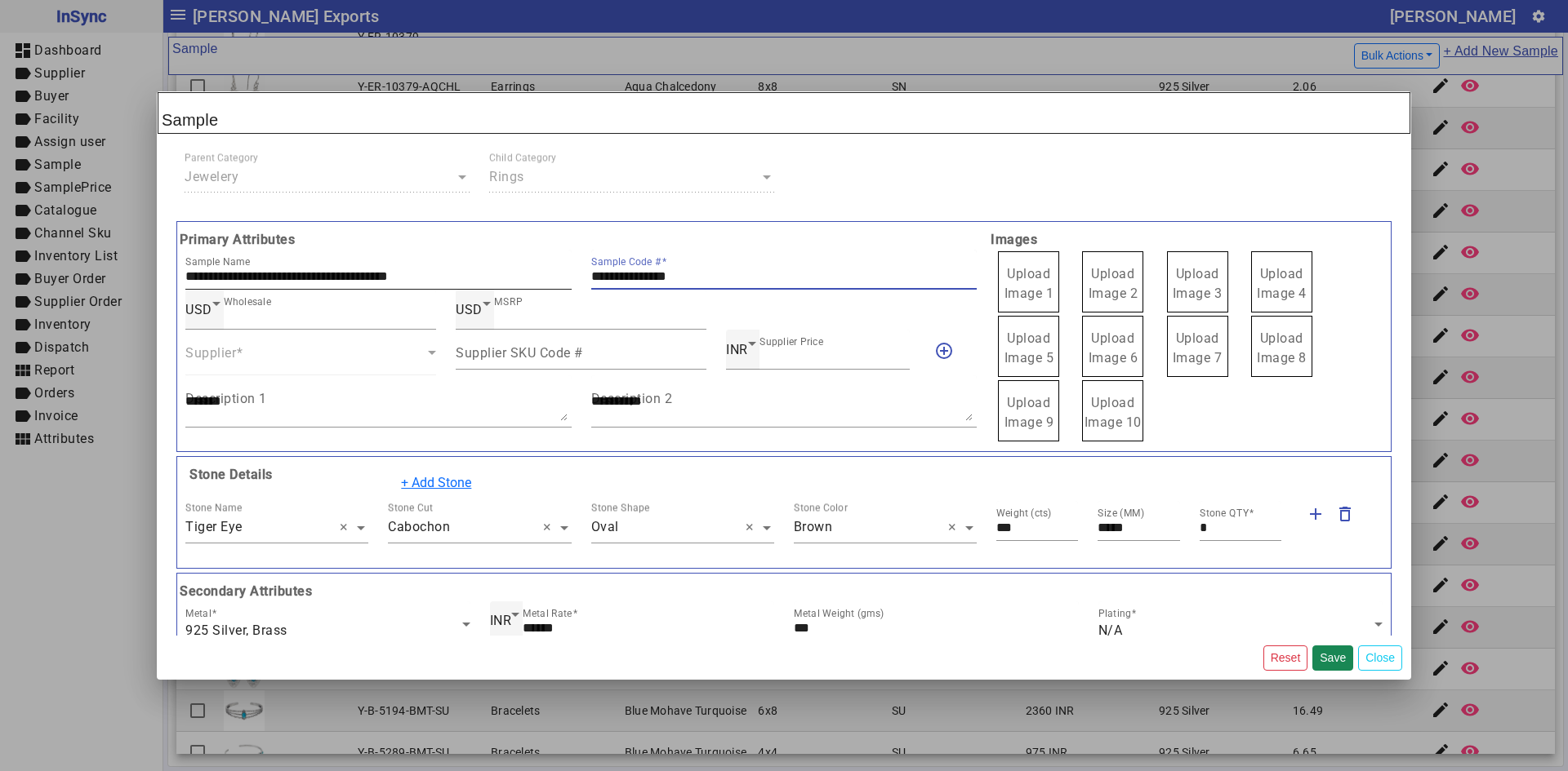
drag, startPoint x: 712, startPoint y: 277, endPoint x: 563, endPoint y: 277, distance: 149.0
click at [563, 277] on div "**********" at bounding box center [581, 270] width 810 height 40
click at [1025, 283] on label "Upload Image 1" at bounding box center [1028, 282] width 61 height 61
click at [0, 0] on input "Upload Image 1" at bounding box center [0, 0] width 0 height 0
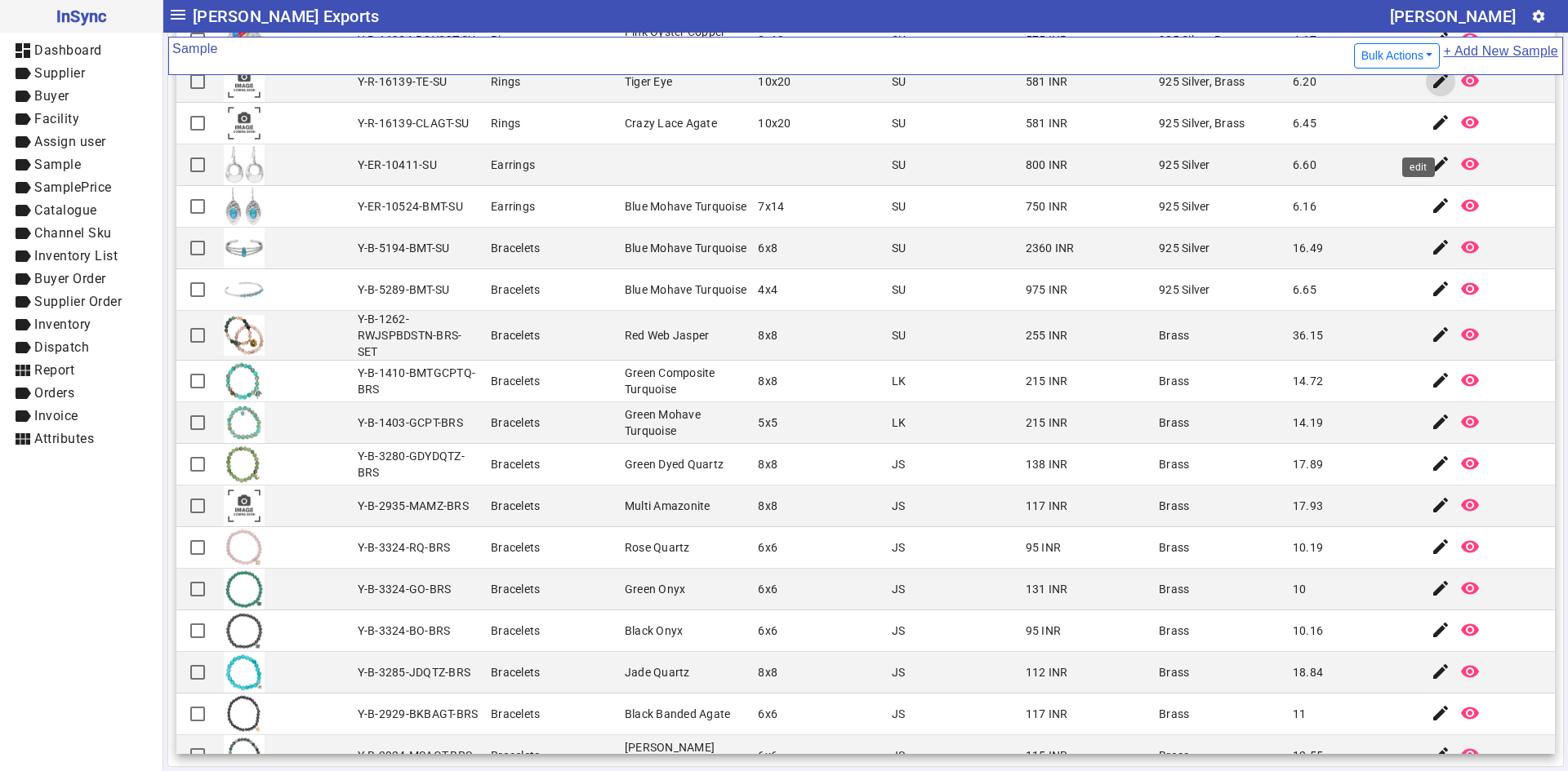
scroll to position [2367, 0]
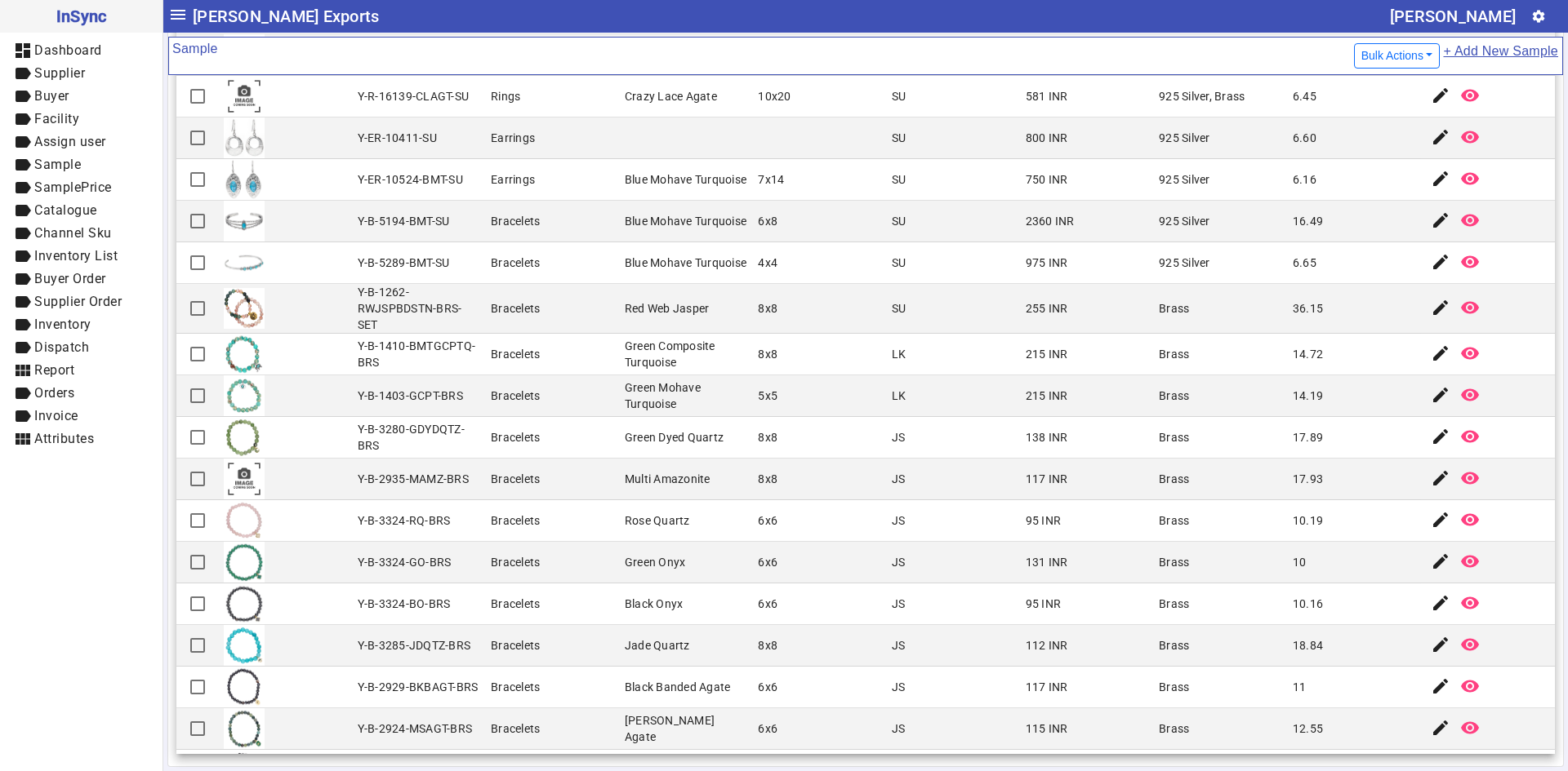
click at [1091, 623] on mat-cell "95 INR" at bounding box center [1087, 604] width 133 height 41
